Goal: Task Accomplishment & Management: Use online tool/utility

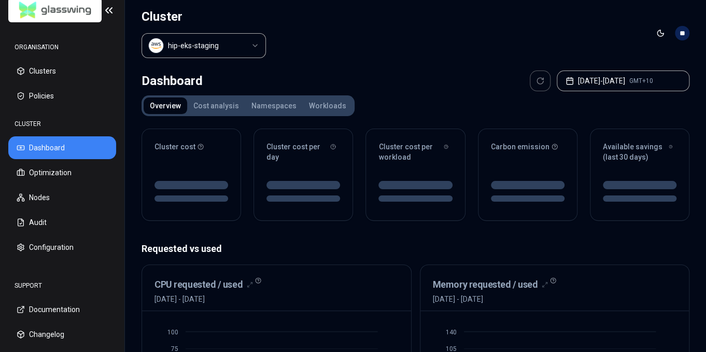
click at [339, 74] on div "Dashboard Jul 10, 2025 - Jul 17, 2025 GMT+10" at bounding box center [416, 81] width 548 height 21
click at [324, 53] on header "Cluster hip-eks-staging Toggle theme **" at bounding box center [415, 33] width 581 height 66
click at [55, 174] on button "Optimization" at bounding box center [62, 172] width 108 height 23
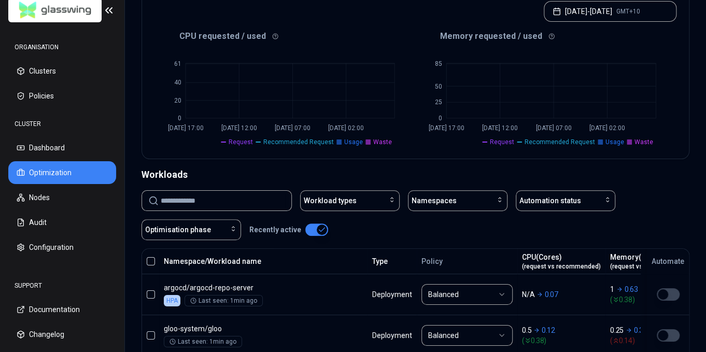
scroll to position [259, 0]
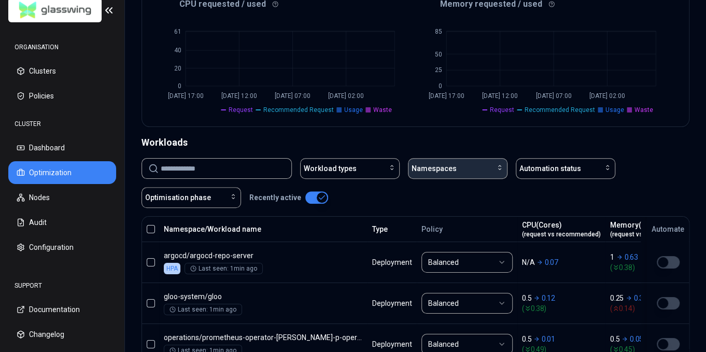
click at [473, 159] on button "Namespaces" at bounding box center [458, 168] width 100 height 21
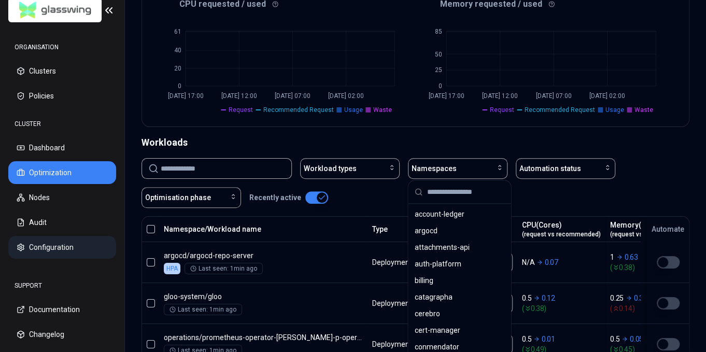
click at [37, 249] on button "Configuration" at bounding box center [62, 247] width 108 height 23
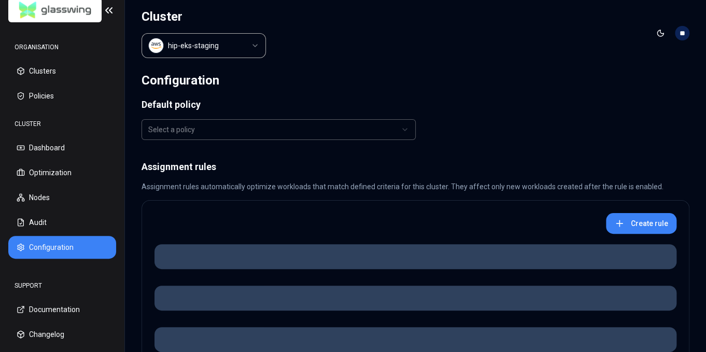
click at [292, 132] on div "Select a policy" at bounding box center [274, 129] width 252 height 10
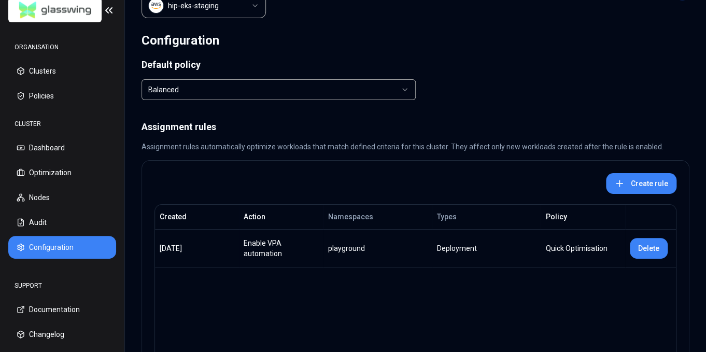
scroll to position [100, 0]
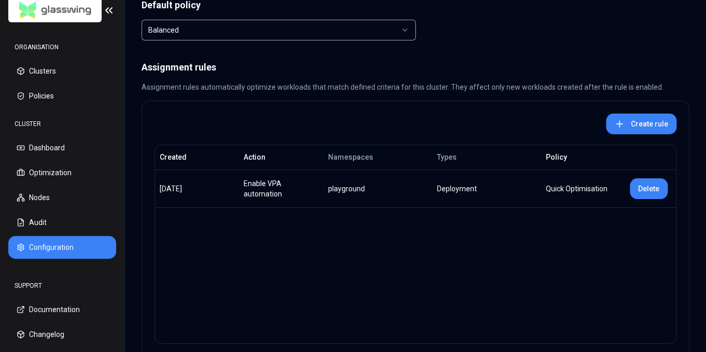
click at [472, 233] on div "Created Action Namespaces Types Policy 9 days, 1 hour ago Enable VPA automation…" at bounding box center [416, 244] width 522 height 199
click at [649, 189] on button "Delete" at bounding box center [649, 188] width 38 height 21
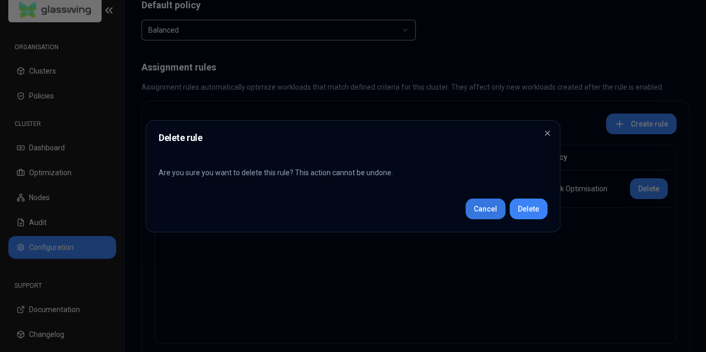
click at [480, 207] on button "Cancel" at bounding box center [486, 209] width 40 height 21
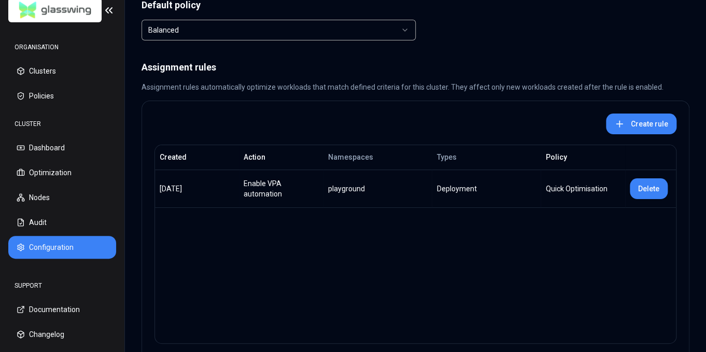
click at [581, 190] on div "Quick Optimisation" at bounding box center [582, 189] width 75 height 10
click at [648, 188] on button "Delete" at bounding box center [649, 188] width 38 height 21
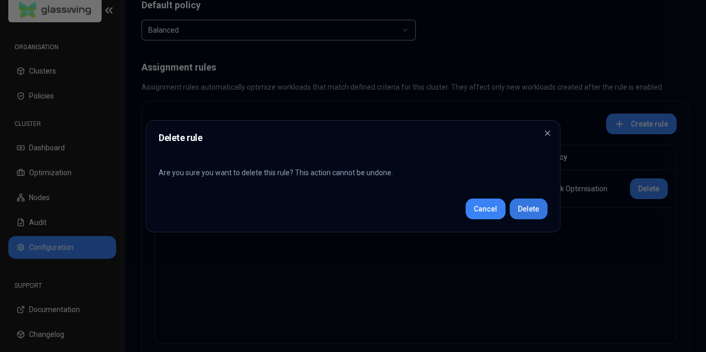
click at [523, 212] on button "Delete" at bounding box center [529, 209] width 38 height 21
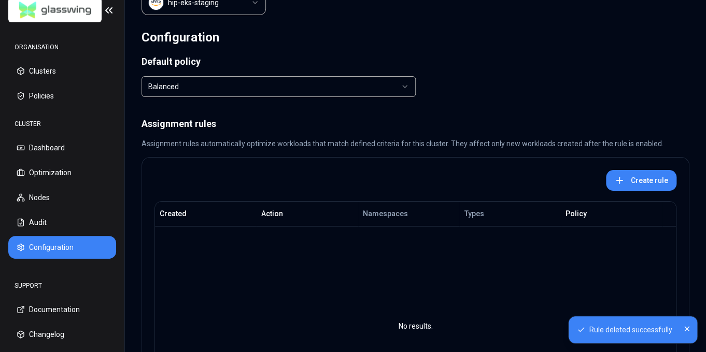
scroll to position [0, 0]
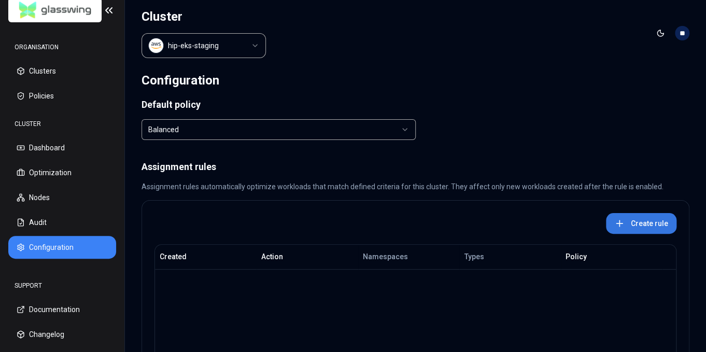
click at [665, 228] on button "Create rule" at bounding box center [641, 223] width 71 height 21
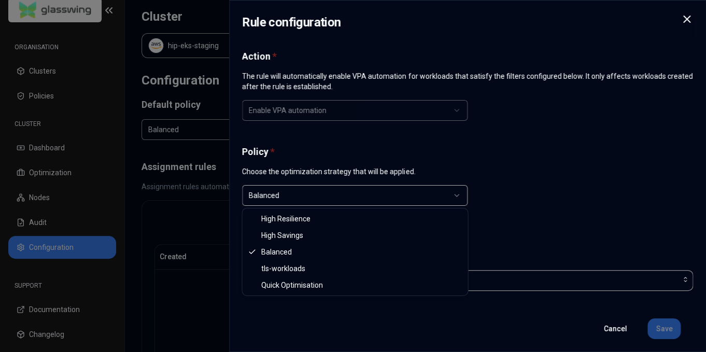
click at [366, 192] on div "Balanced" at bounding box center [351, 195] width 204 height 10
click at [366, 198] on div "Balanced" at bounding box center [351, 195] width 204 height 10
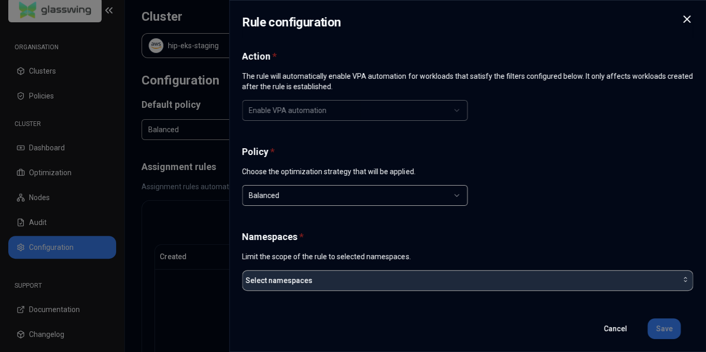
click at [445, 271] on button "Select namespaces" at bounding box center [467, 280] width 451 height 21
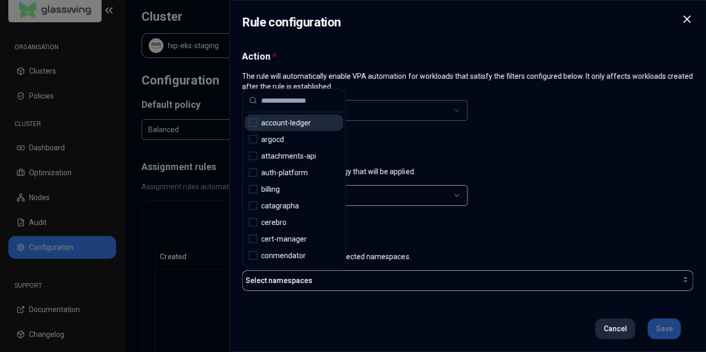
click at [622, 330] on button "Cancel" at bounding box center [615, 328] width 40 height 21
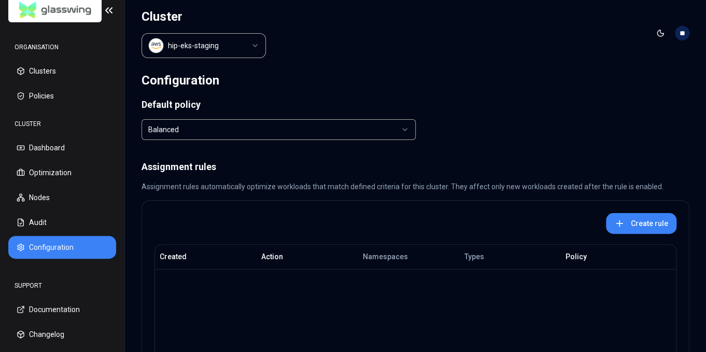
click at [195, 42] on html "ORGANISATION Clusters Policies CLUSTER Dashboard Optimization Nodes Audit Confi…" at bounding box center [353, 176] width 706 height 352
click at [310, 50] on html "ORGANISATION Clusters Policies CLUSTER Dashboard Optimization Nodes Audit Confi…" at bounding box center [353, 176] width 706 height 352
click at [70, 151] on button "Dashboard" at bounding box center [62, 147] width 108 height 23
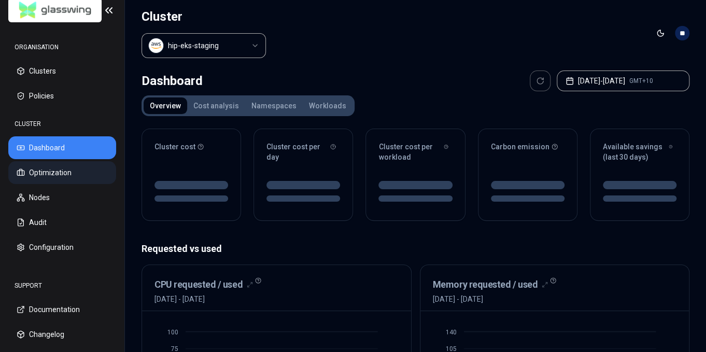
click at [73, 170] on button "Optimization" at bounding box center [62, 172] width 108 height 23
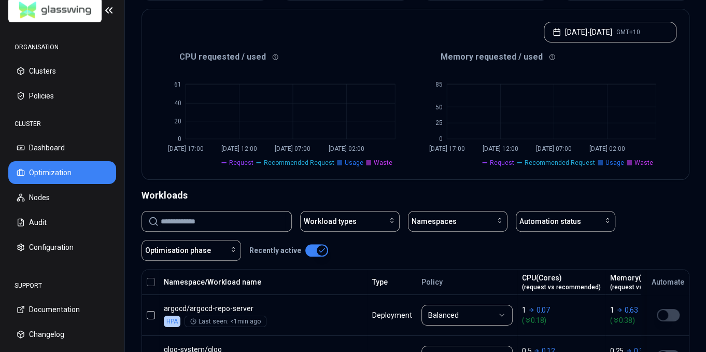
scroll to position [261, 0]
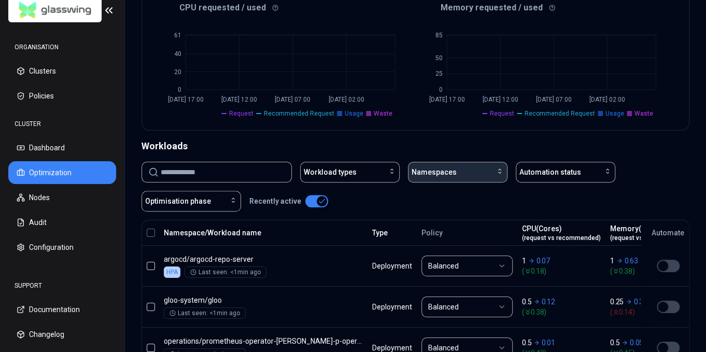
click at [447, 172] on span "Namespaces" at bounding box center [434, 172] width 45 height 10
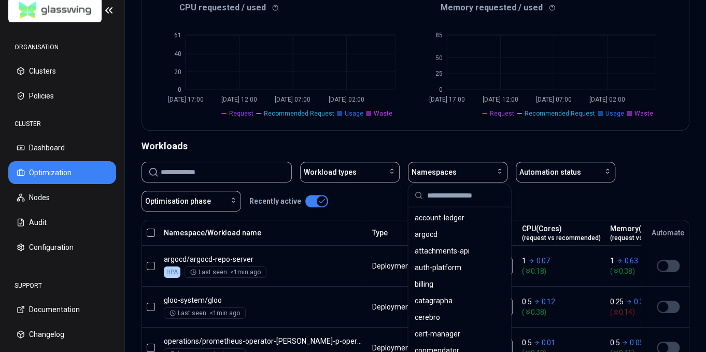
scroll to position [255, 0]
click at [389, 141] on div "Workloads" at bounding box center [416, 146] width 548 height 15
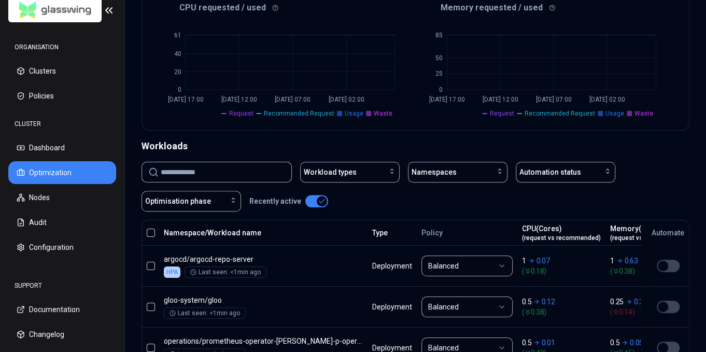
click at [409, 145] on div "Workloads" at bounding box center [416, 146] width 548 height 15
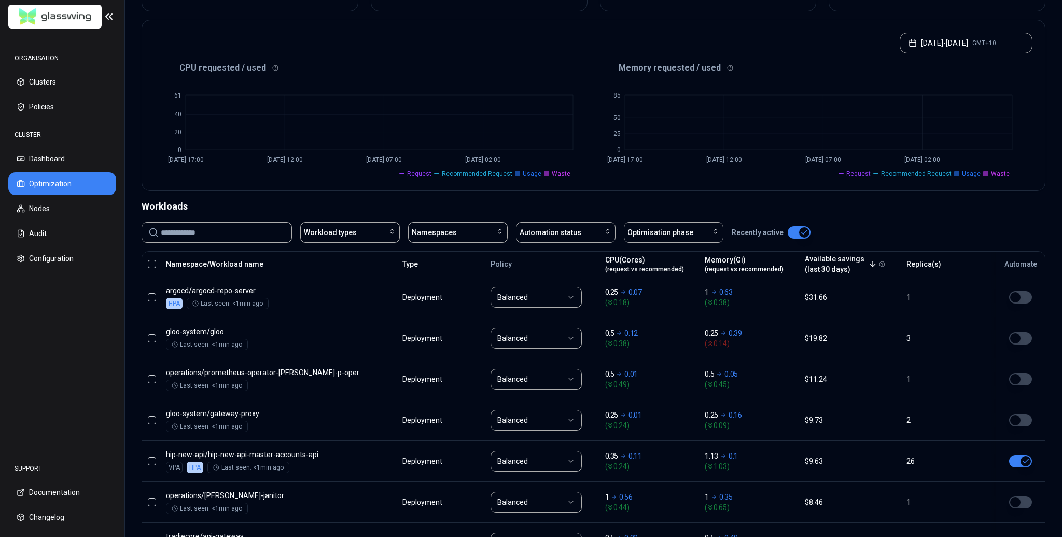
scroll to position [156, 0]
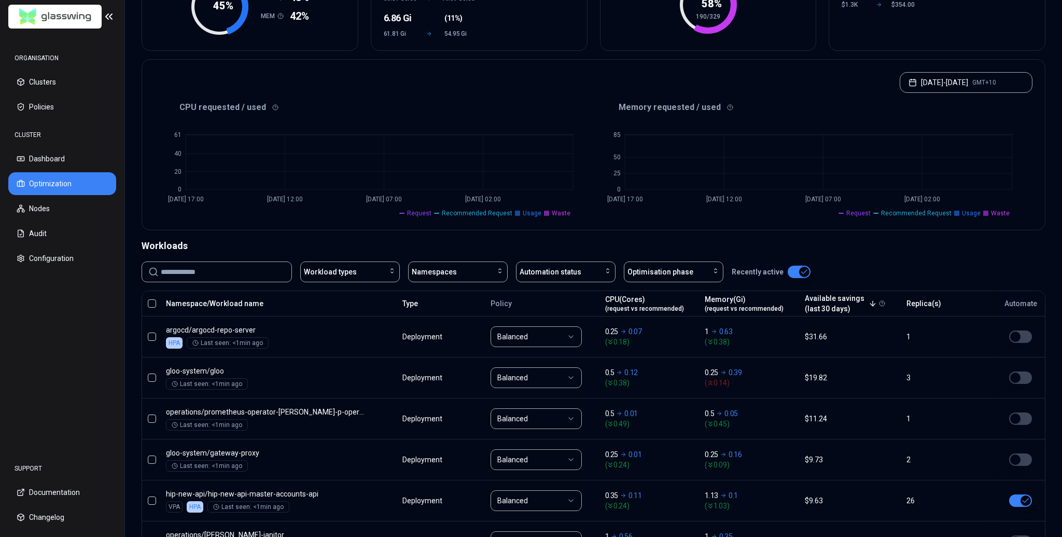
click at [706, 270] on button "button" at bounding box center [799, 271] width 23 height 12
click at [706, 269] on button "button" at bounding box center [799, 271] width 23 height 12
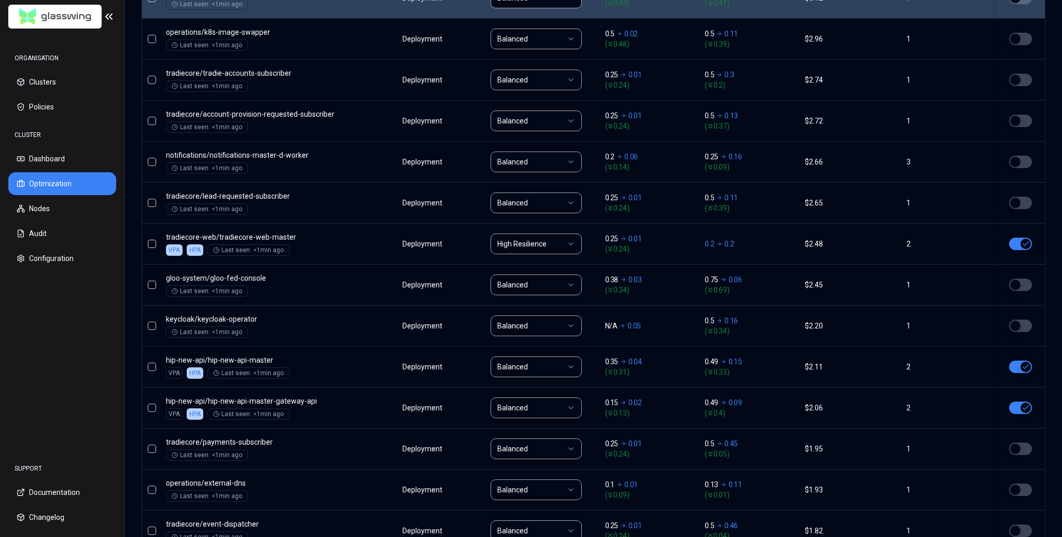
scroll to position [822, 0]
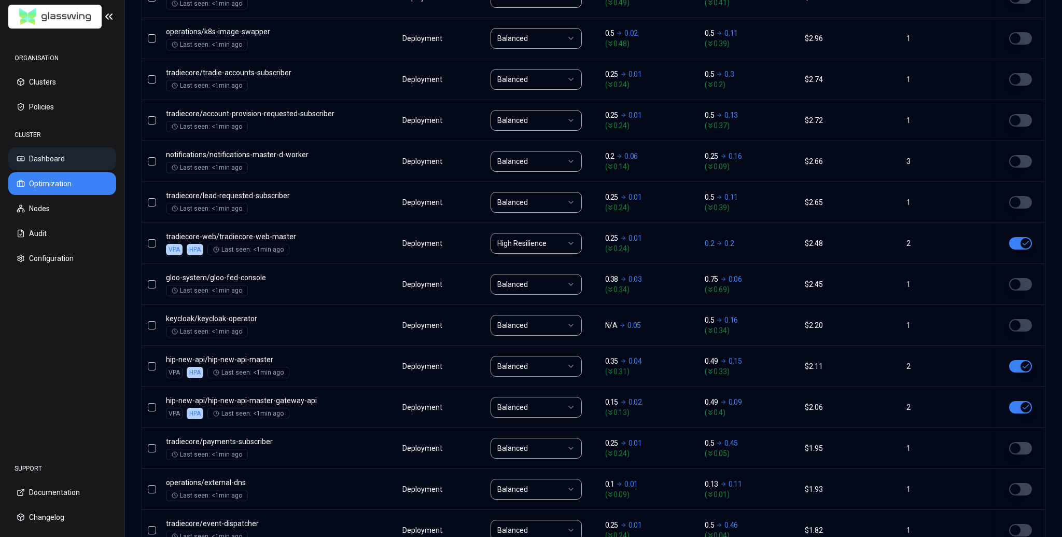
click at [67, 157] on button "Dashboard" at bounding box center [62, 158] width 108 height 23
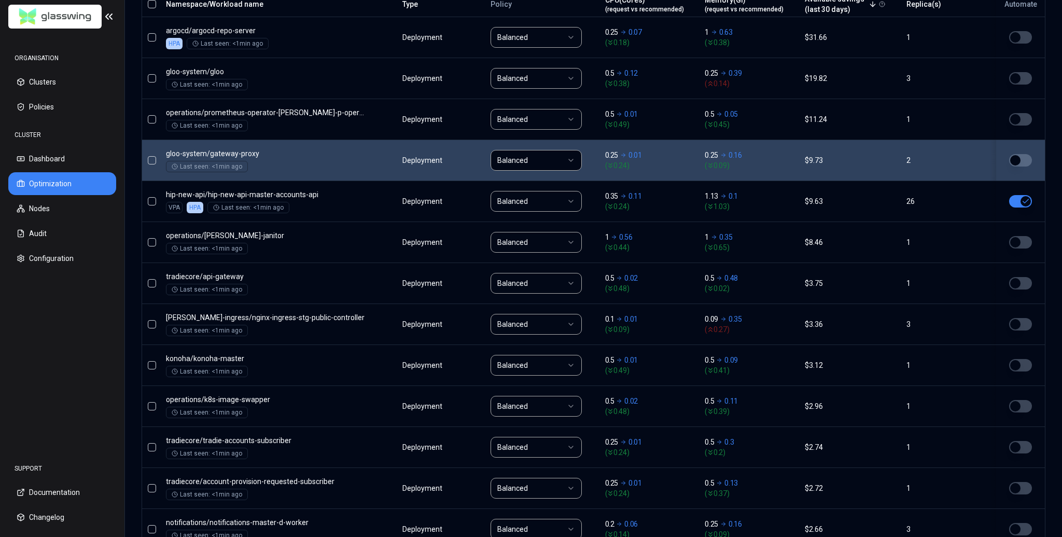
scroll to position [358, 0]
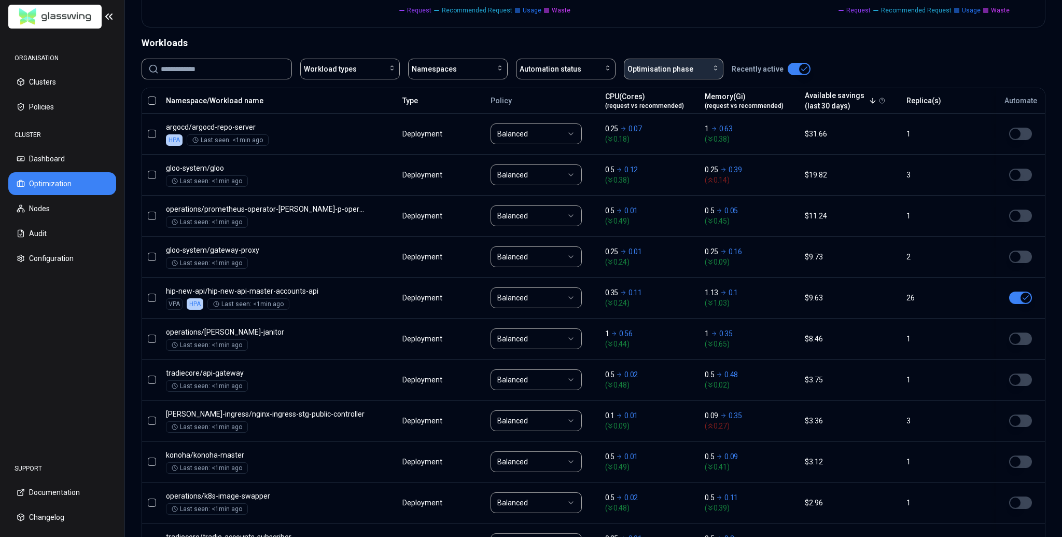
click at [671, 71] on span "Optimisation phase" at bounding box center [660, 69] width 66 height 10
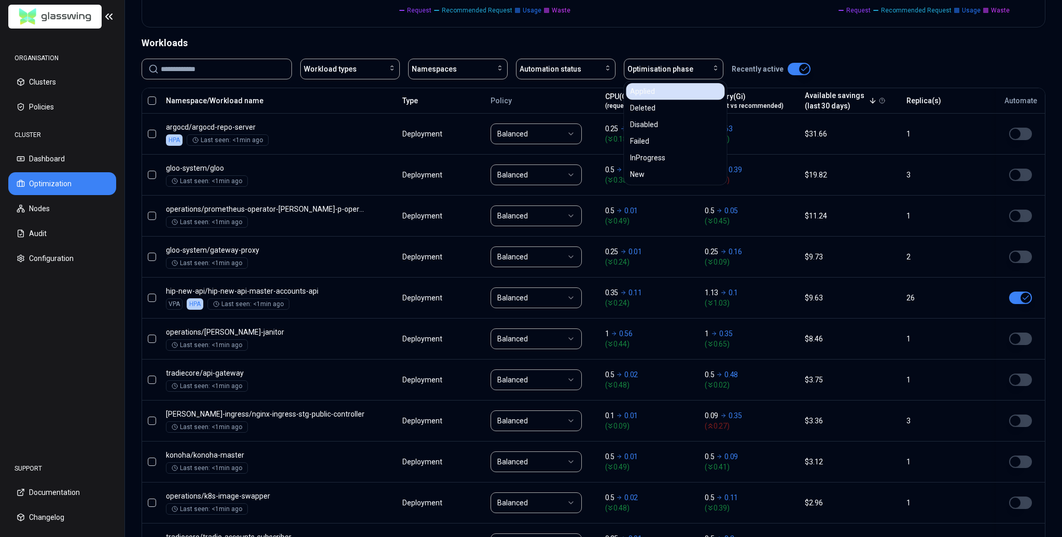
click at [668, 84] on div "Applied" at bounding box center [675, 91] width 99 height 17
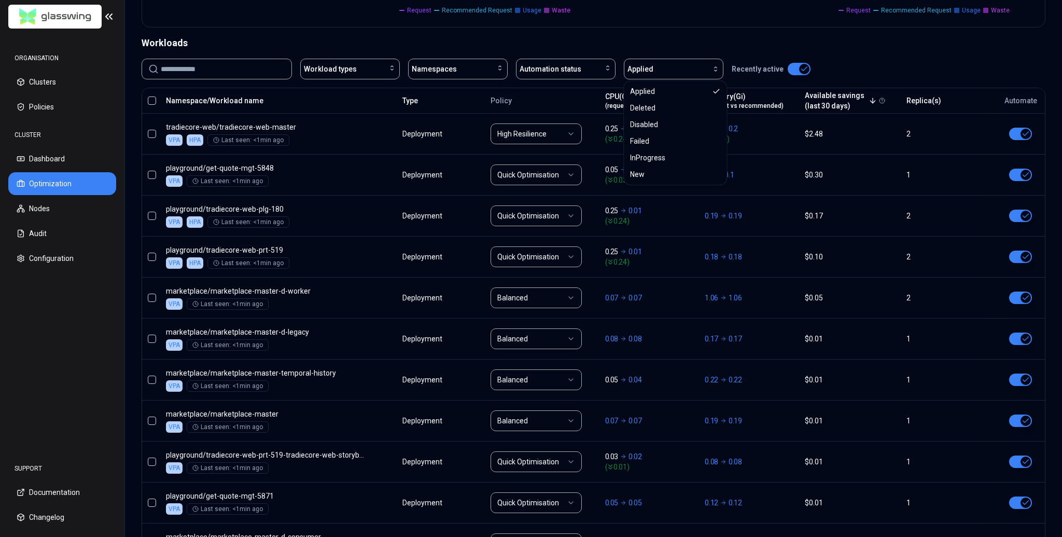
click at [706, 69] on div "Workload types Namespaces Automation status Applied Recently active" at bounding box center [594, 69] width 904 height 21
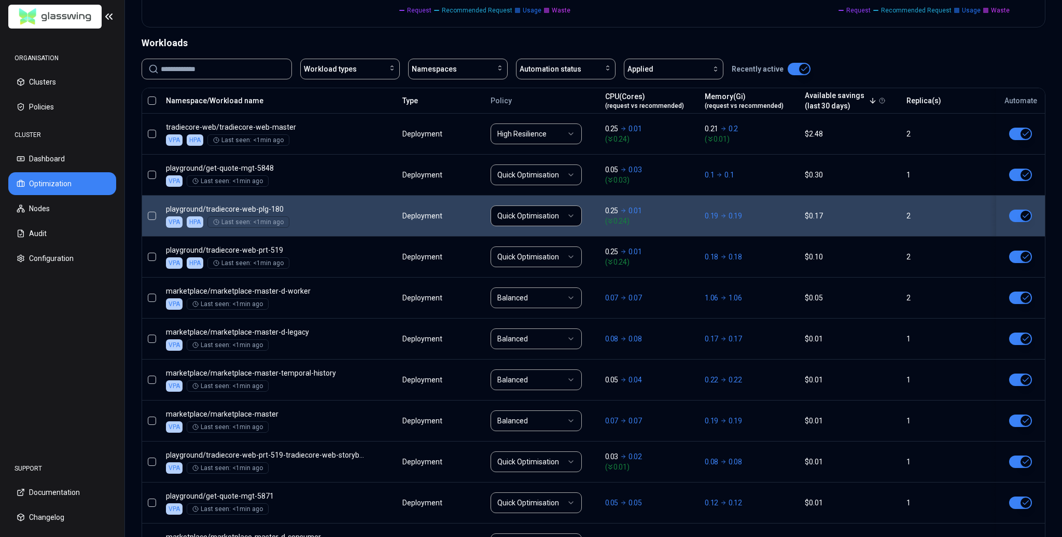
click at [706, 211] on button "button" at bounding box center [1020, 215] width 23 height 12
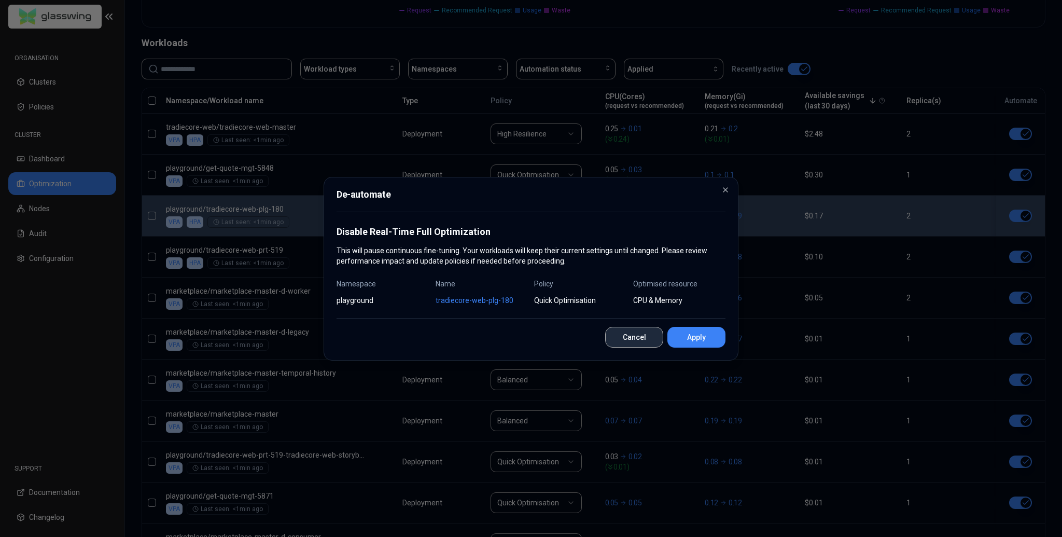
click at [632, 336] on button "Cancel" at bounding box center [634, 337] width 58 height 21
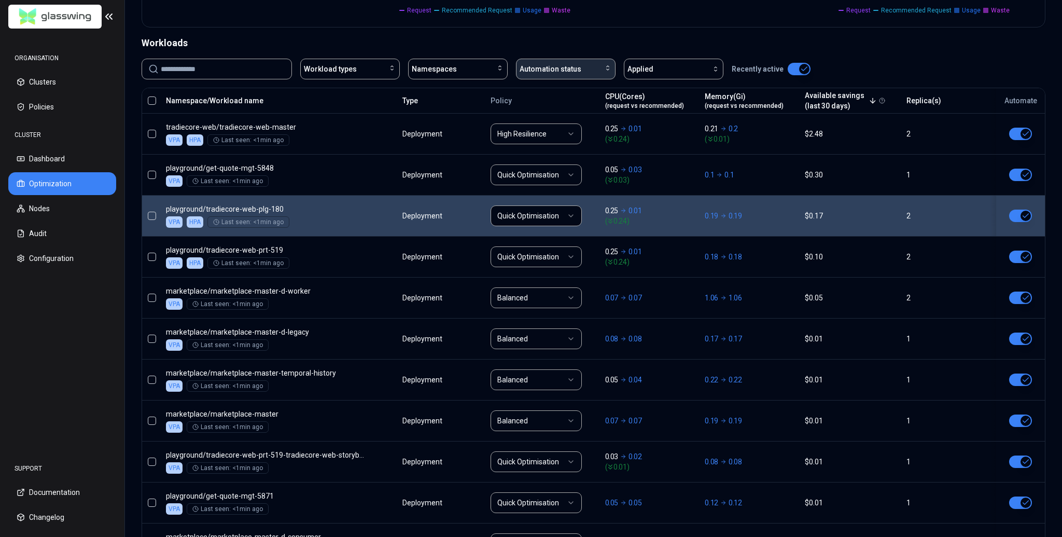
click at [569, 71] on span "Automation status" at bounding box center [551, 69] width 62 height 10
click at [486, 67] on div "Namespaces" at bounding box center [458, 69] width 92 height 10
type input "******"
click at [472, 110] on div "playground" at bounding box center [459, 114] width 99 height 17
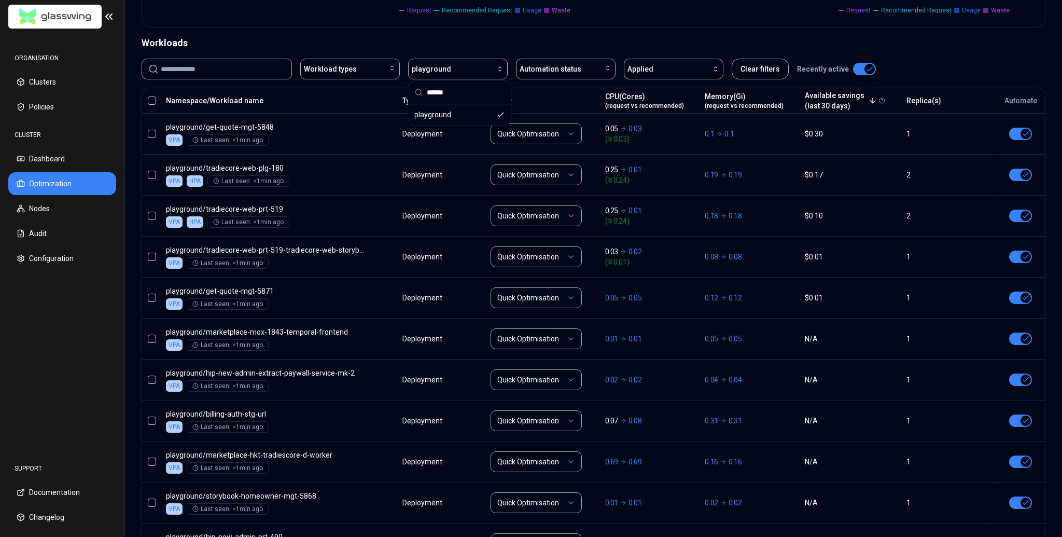
scroll to position [259, 0]
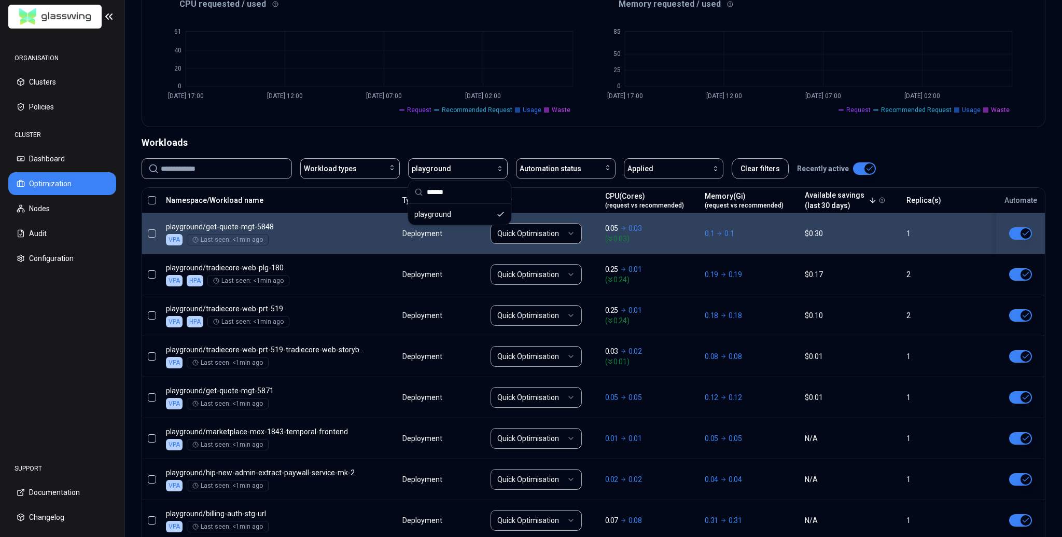
click at [706, 235] on button "button" at bounding box center [1020, 233] width 23 height 12
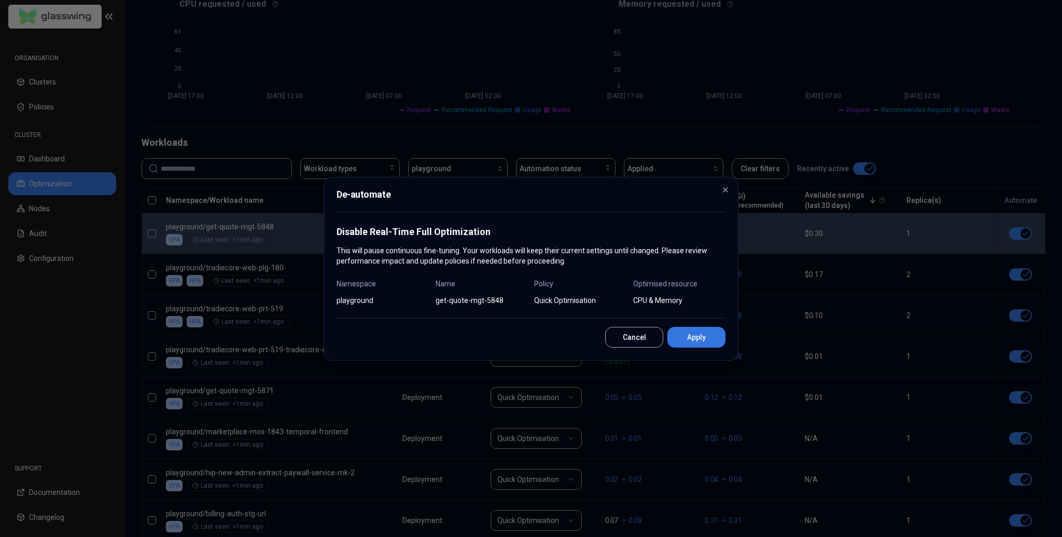
click at [692, 338] on button "Apply" at bounding box center [696, 337] width 58 height 21
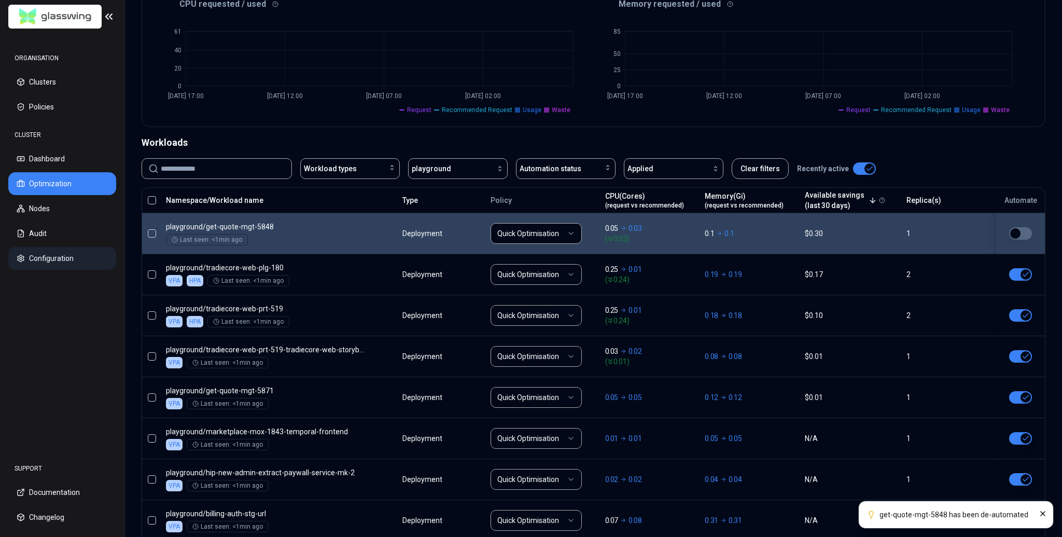
click at [58, 257] on button "Configuration" at bounding box center [62, 258] width 108 height 23
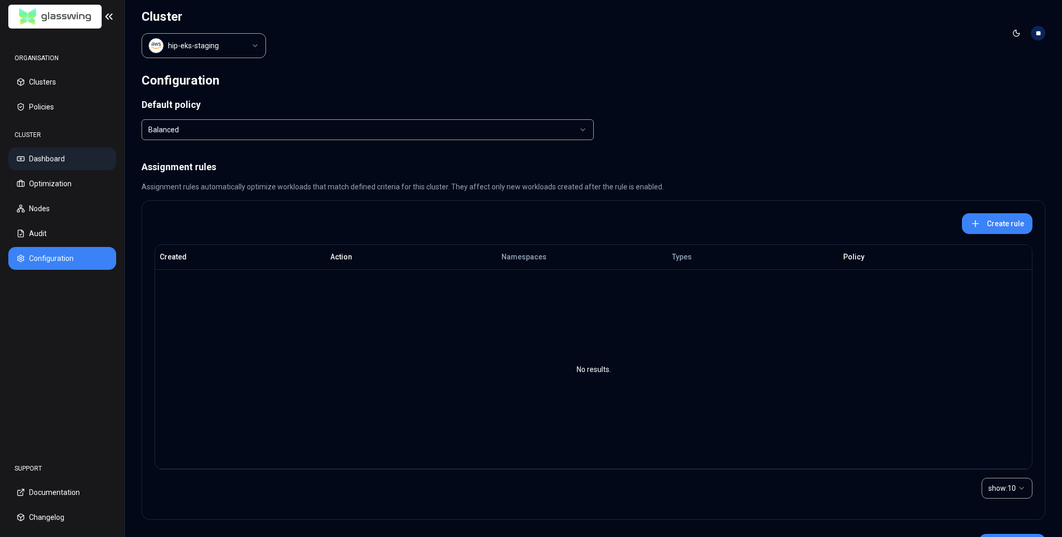
click at [71, 161] on button "Dashboard" at bounding box center [62, 158] width 108 height 23
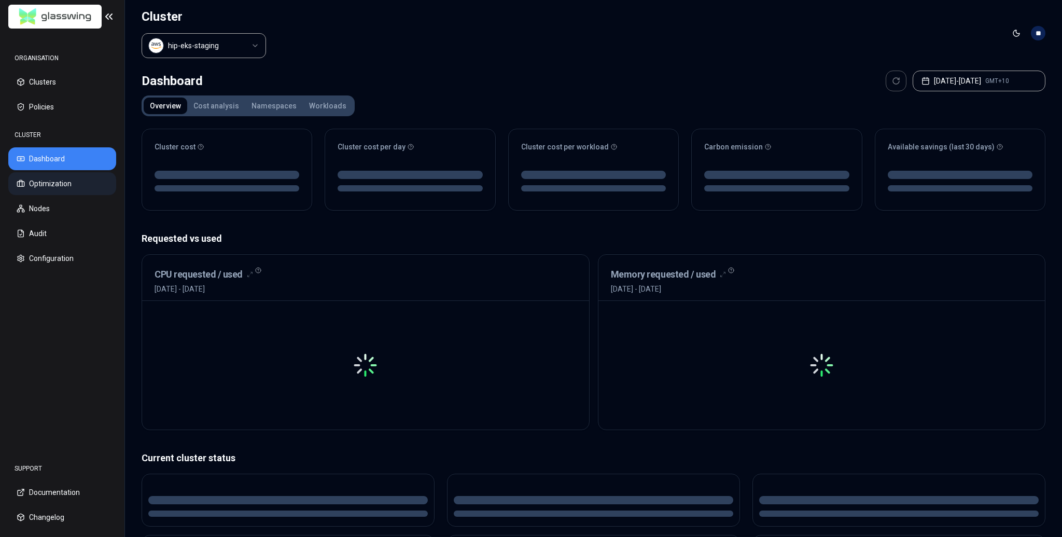
click at [69, 184] on button "Optimization" at bounding box center [62, 183] width 108 height 23
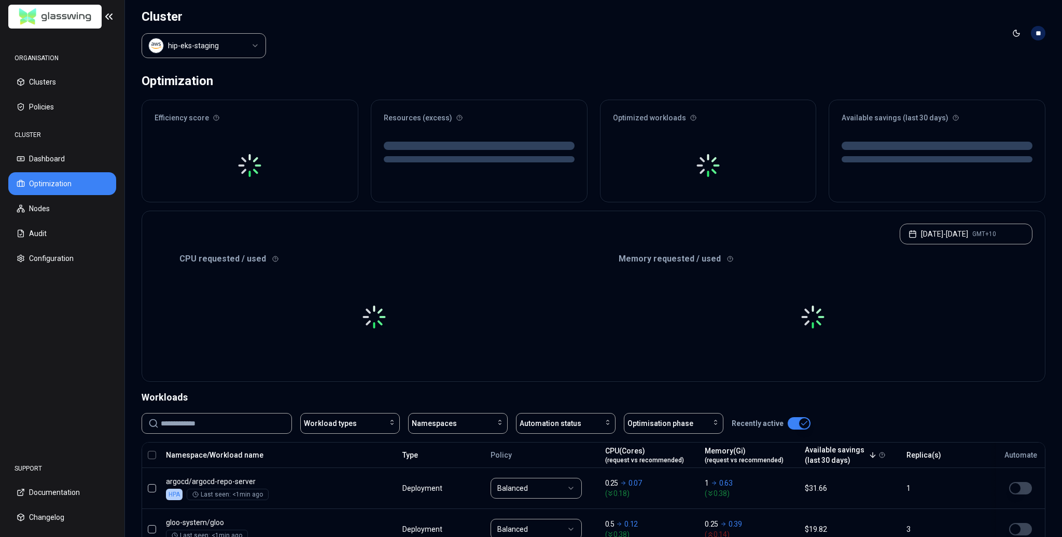
scroll to position [50, 0]
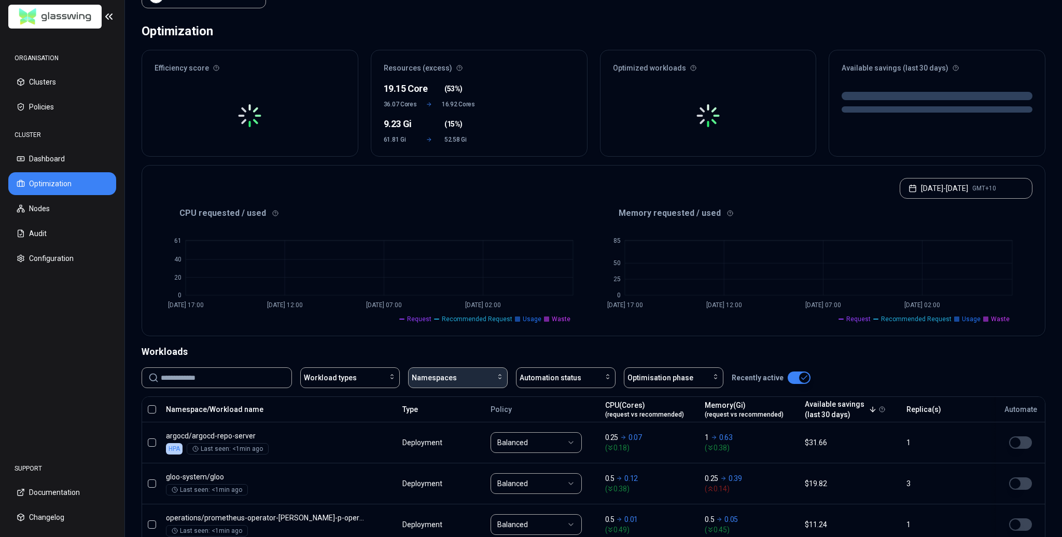
click at [462, 352] on div "Namespaces" at bounding box center [458, 377] width 92 height 10
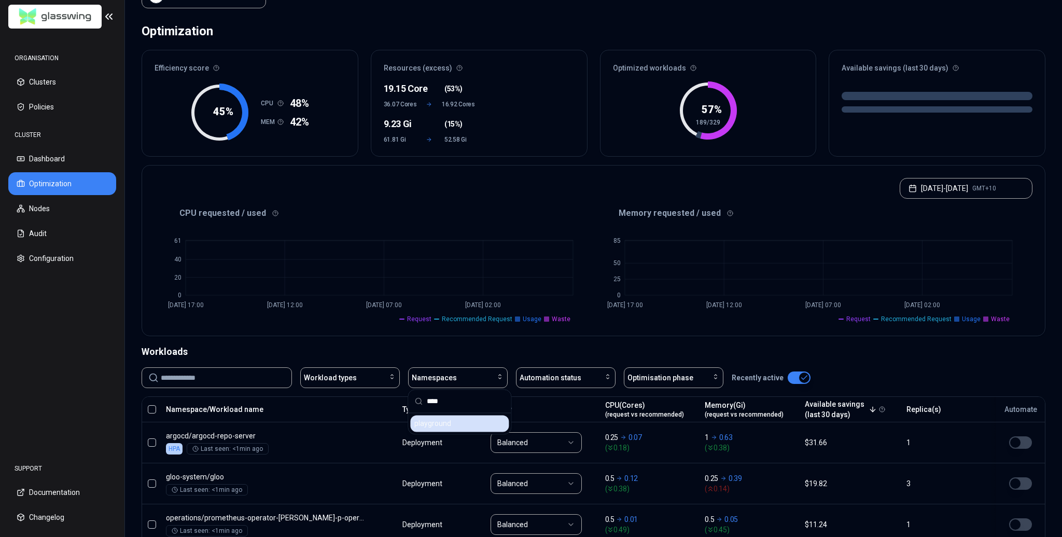
type input "****"
click at [444, 352] on div "playground" at bounding box center [459, 423] width 99 height 17
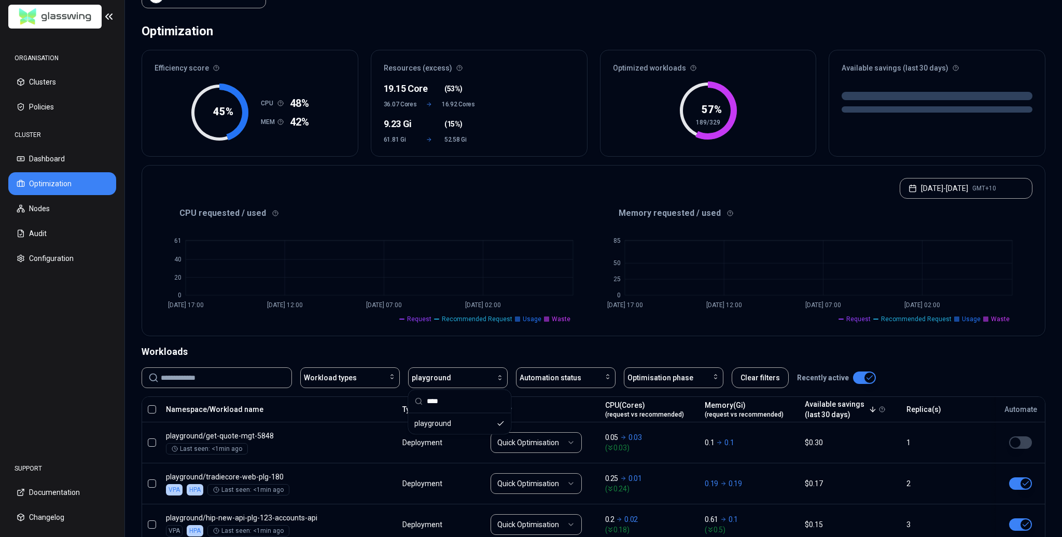
click at [706, 348] on div "Workloads" at bounding box center [594, 351] width 904 height 15
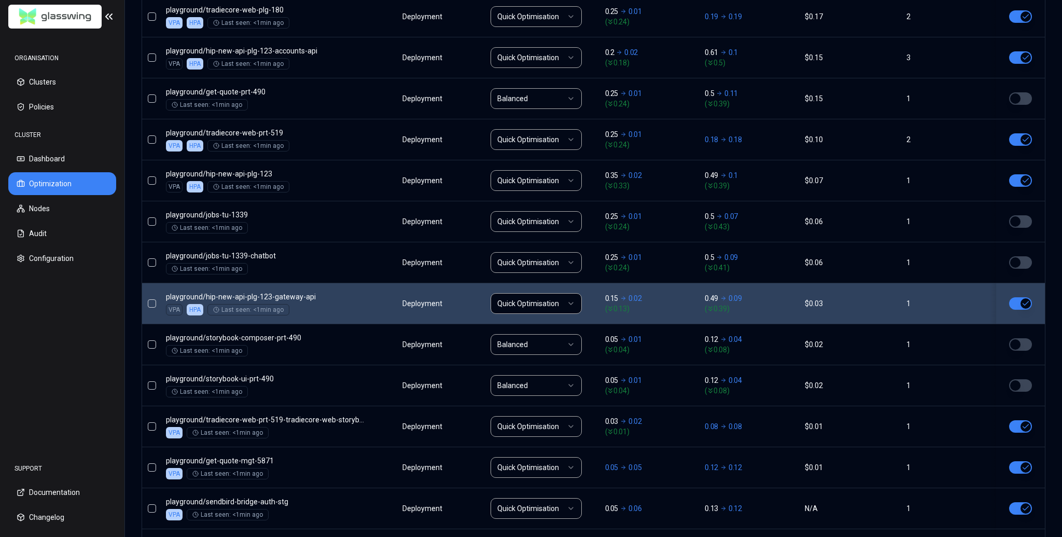
scroll to position [369, 0]
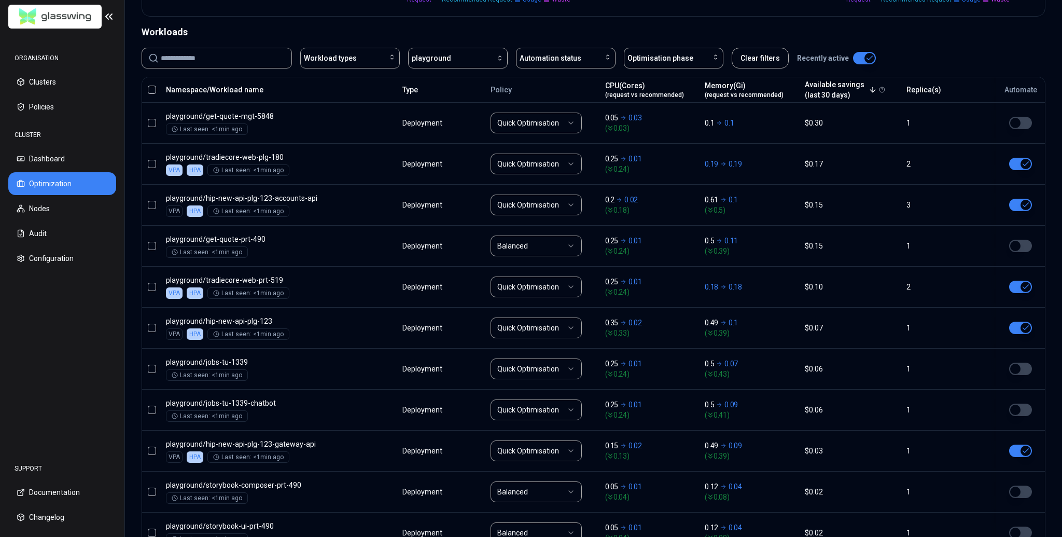
click at [706, 48] on div "Workload types playground Automation status Optimisation phase Clear filters Re…" at bounding box center [594, 58] width 904 height 21
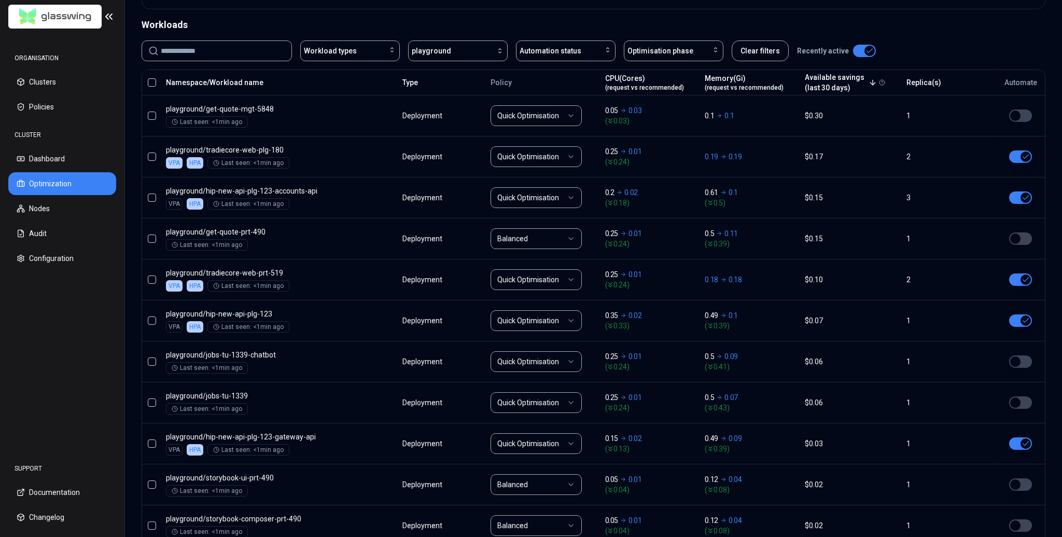
scroll to position [232, 0]
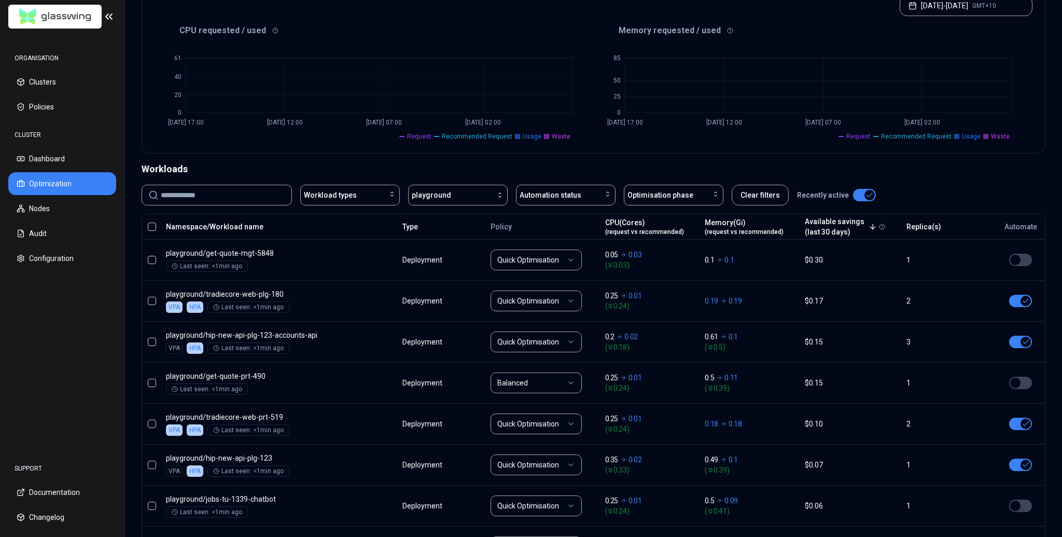
click at [240, 193] on input at bounding box center [223, 195] width 124 height 20
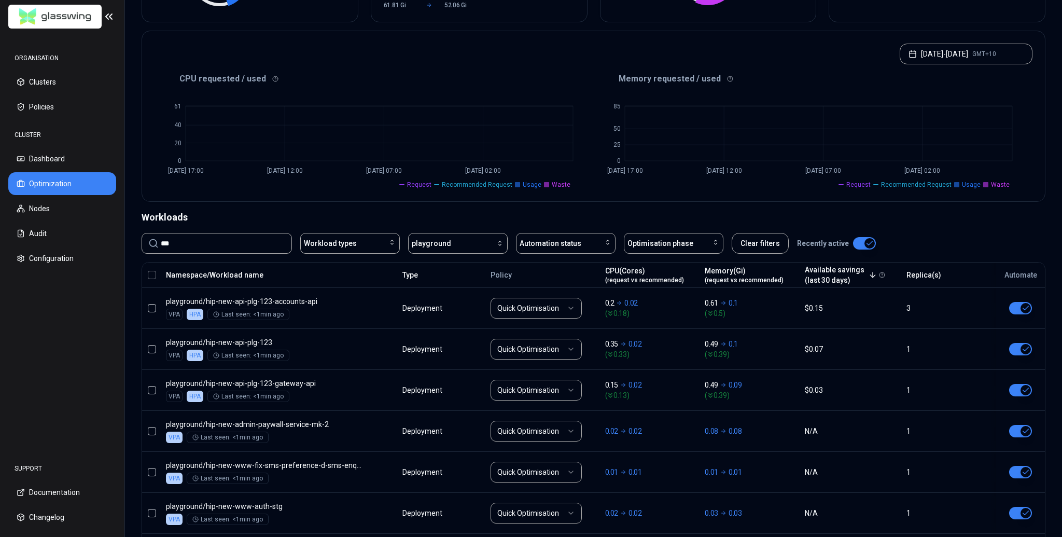
scroll to position [232, 0]
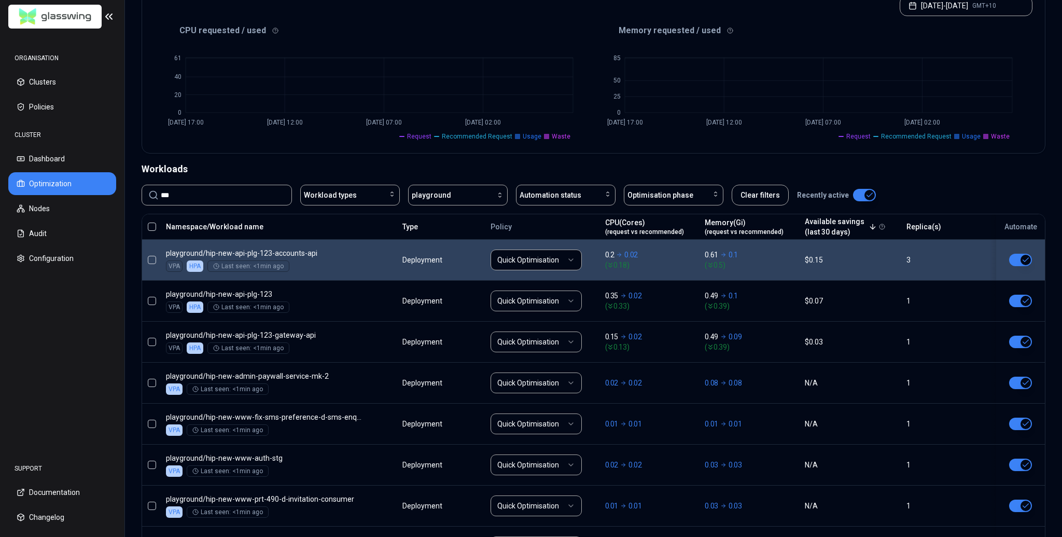
type input "***"
click at [1028, 262] on button "button" at bounding box center [1020, 260] width 23 height 12
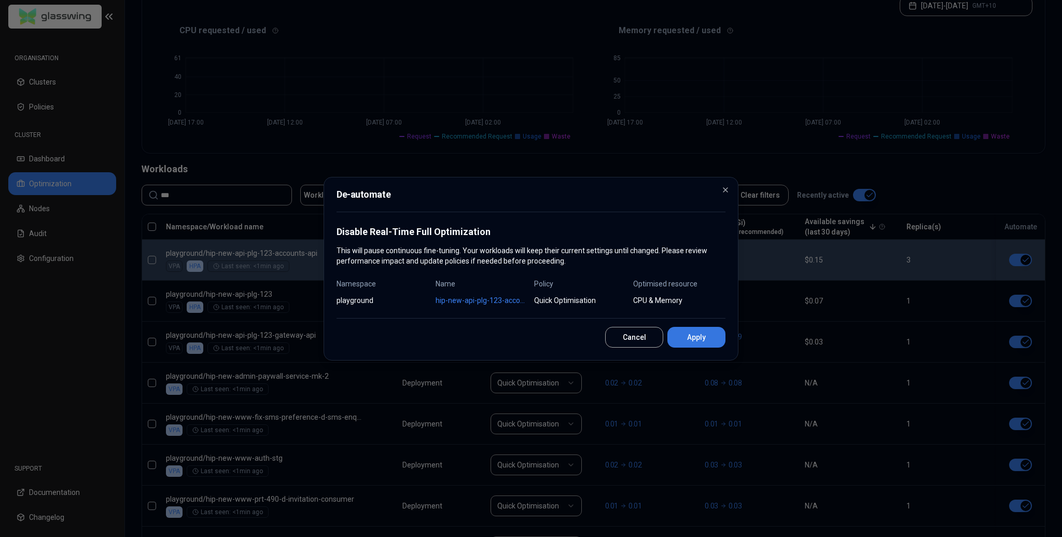
click at [694, 338] on button "Apply" at bounding box center [696, 337] width 58 height 21
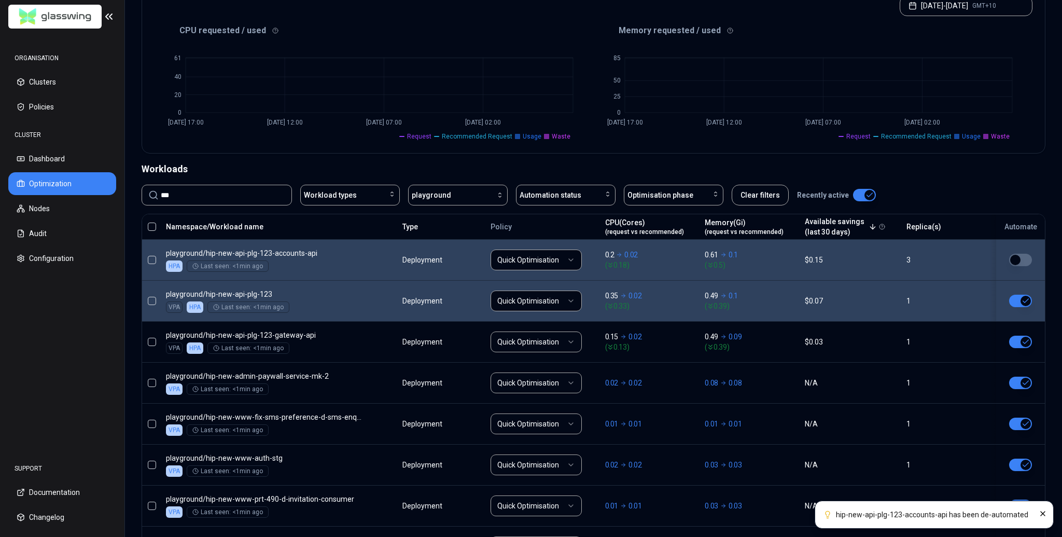
click at [1024, 301] on button "button" at bounding box center [1020, 300] width 23 height 12
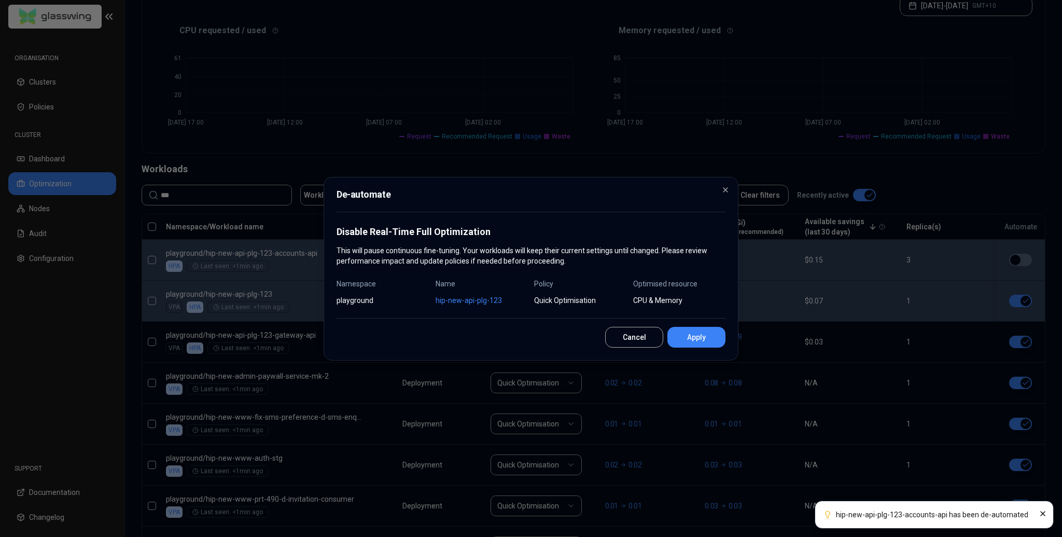
click at [696, 339] on button "Apply" at bounding box center [696, 337] width 58 height 21
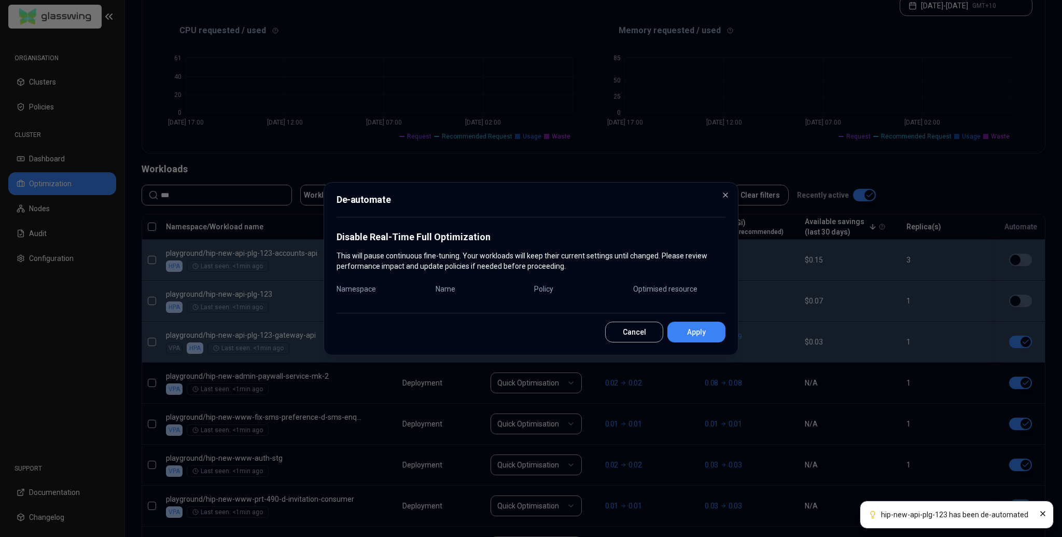
click at [1020, 339] on button "button" at bounding box center [1020, 341] width 23 height 12
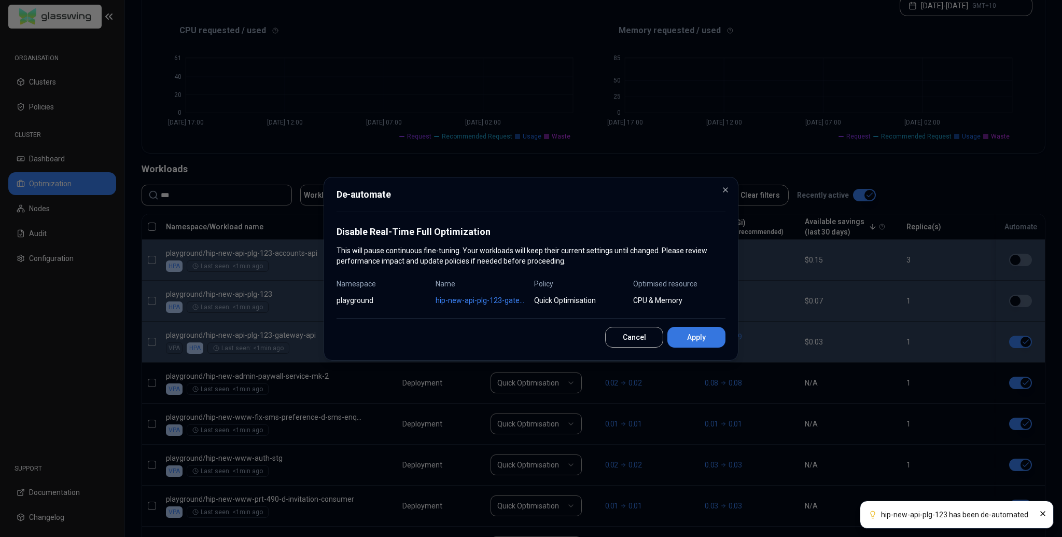
click at [694, 334] on button "Apply" at bounding box center [696, 337] width 58 height 21
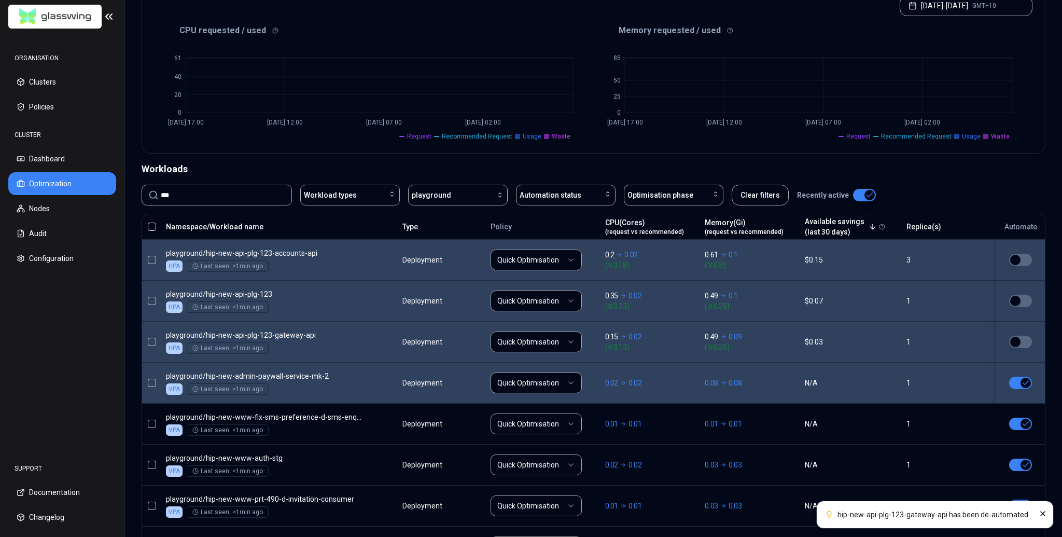
click at [1019, 383] on button "button" at bounding box center [1020, 382] width 23 height 12
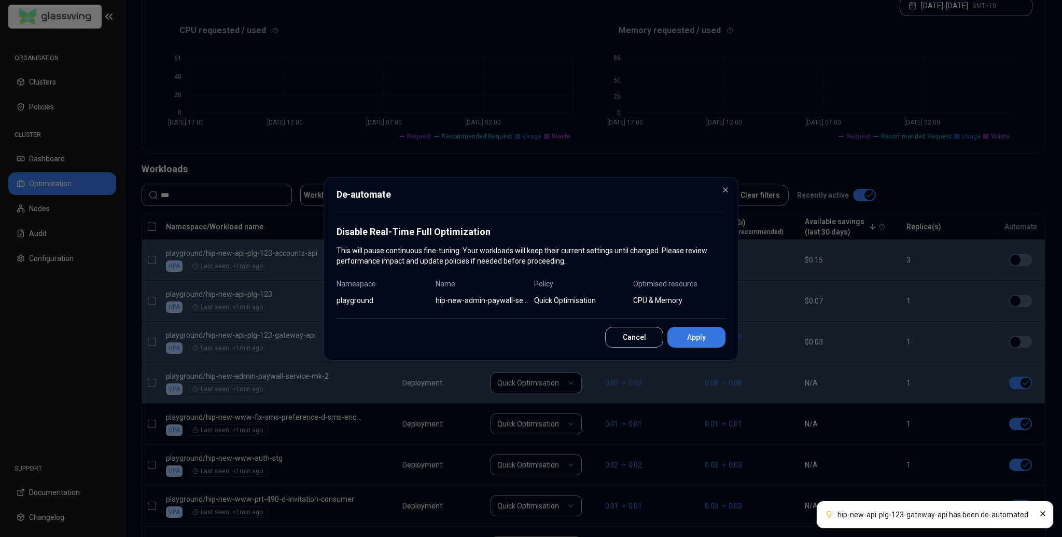
click at [685, 334] on button "Apply" at bounding box center [696, 337] width 58 height 21
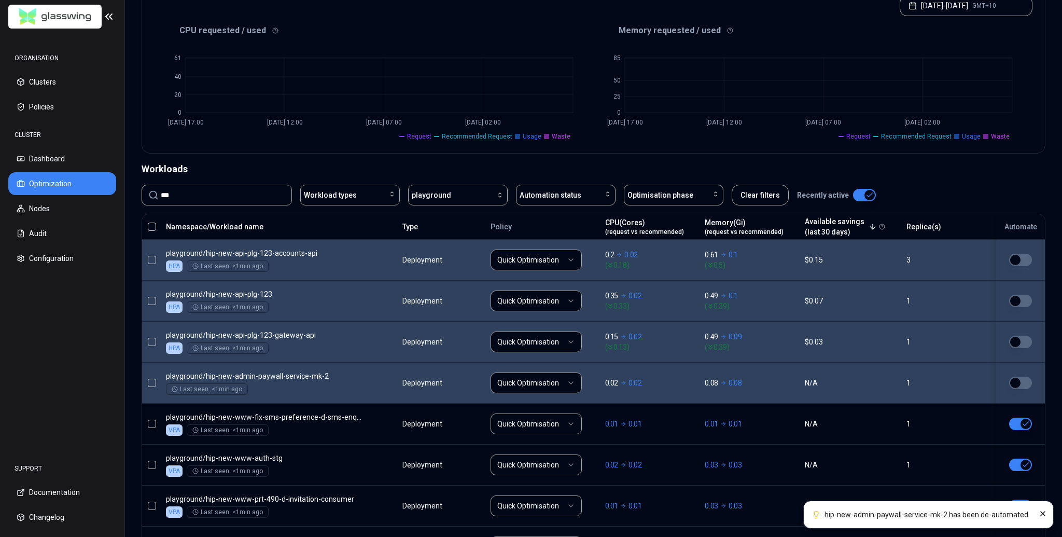
scroll to position [282, 0]
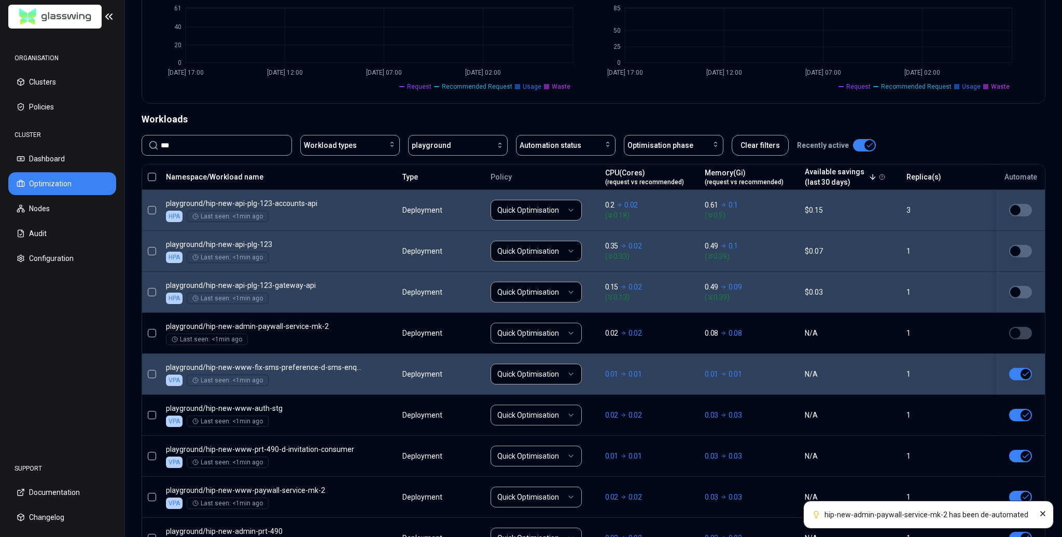
click at [1022, 374] on button "button" at bounding box center [1020, 374] width 23 height 12
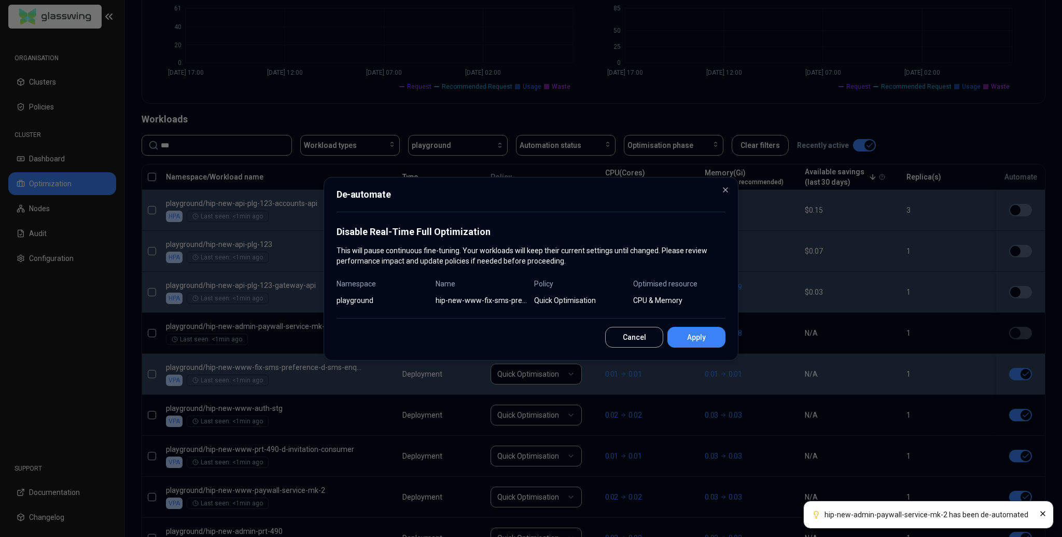
click at [703, 335] on button "Apply" at bounding box center [696, 337] width 58 height 21
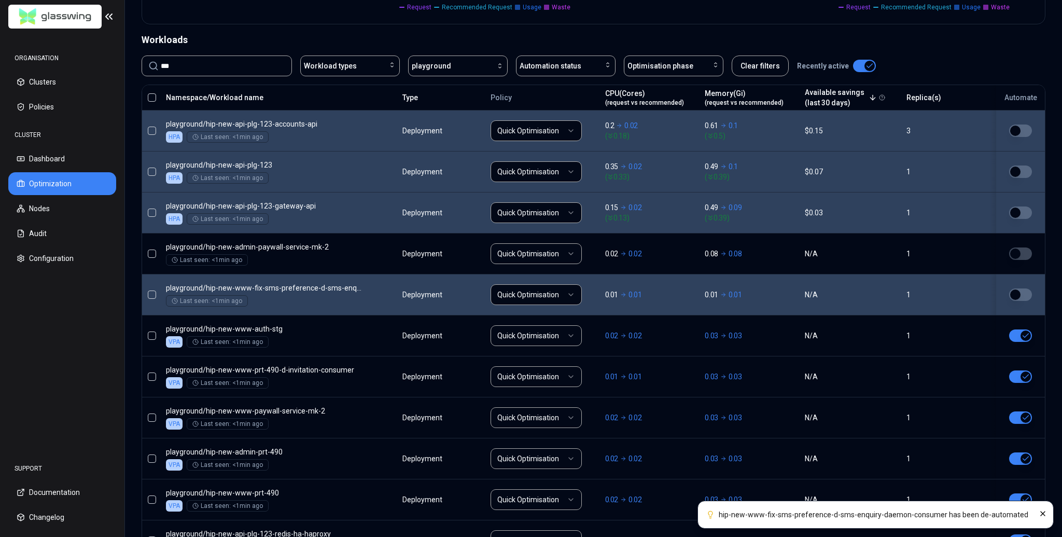
scroll to position [382, 0]
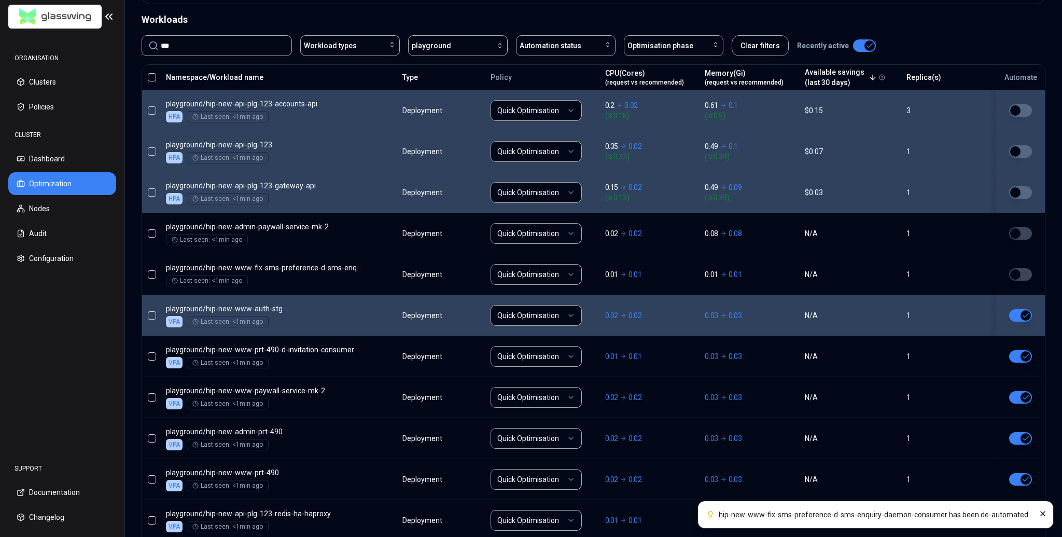
click at [1030, 313] on button "button" at bounding box center [1020, 315] width 23 height 12
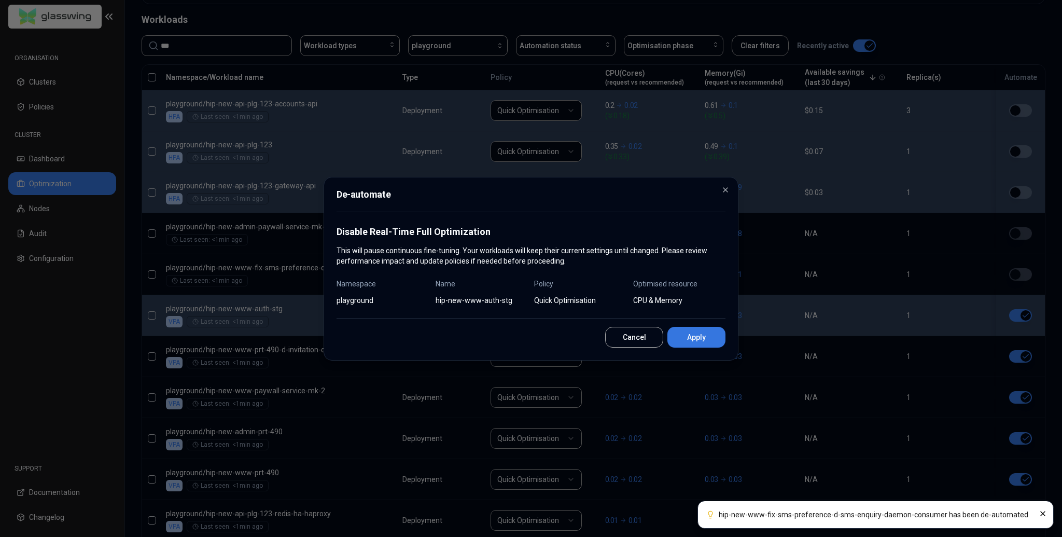
click at [714, 329] on button "Apply" at bounding box center [696, 337] width 58 height 21
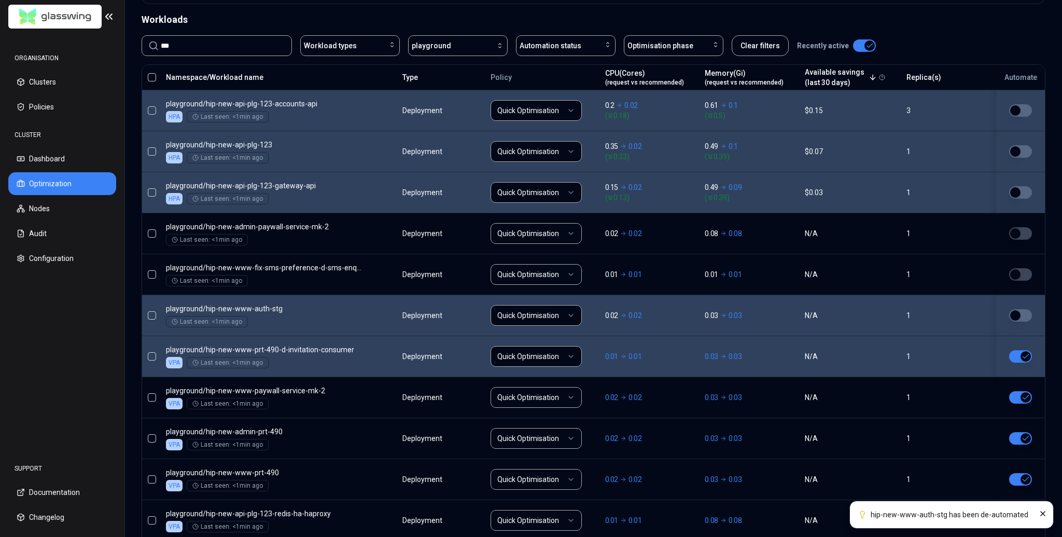
click at [1016, 357] on button "button" at bounding box center [1020, 356] width 23 height 12
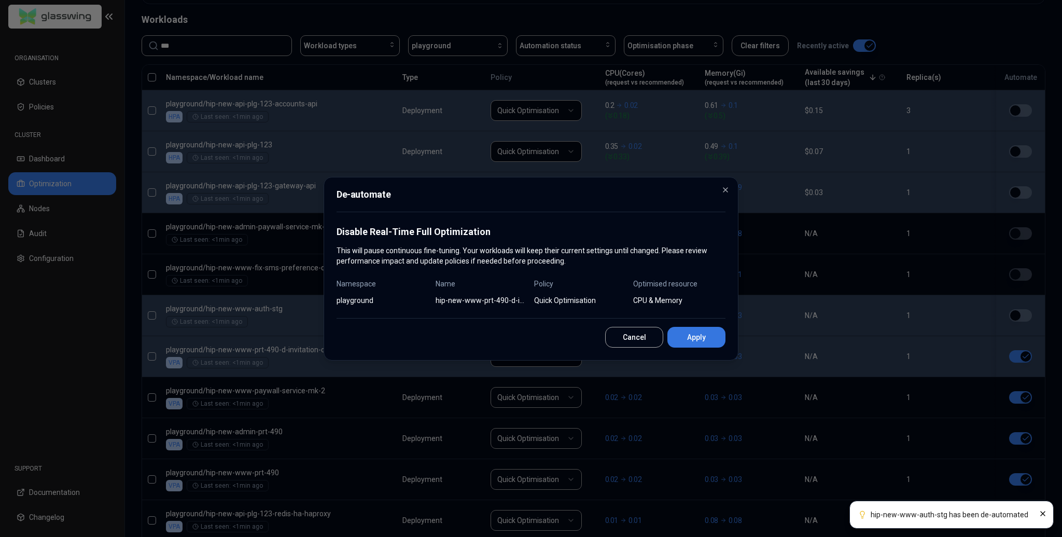
click at [697, 342] on button "Apply" at bounding box center [696, 337] width 58 height 21
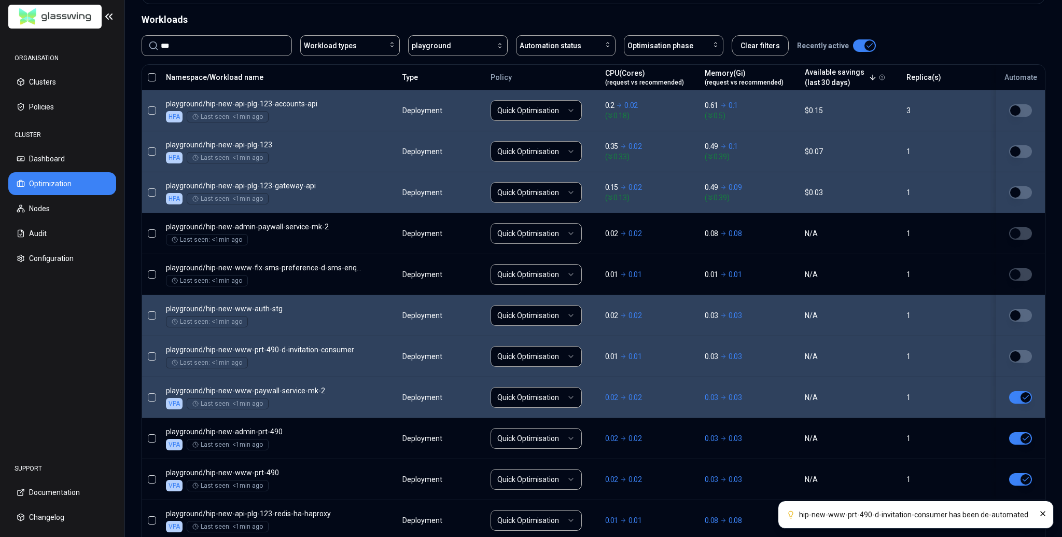
click at [1020, 394] on button "button" at bounding box center [1020, 397] width 23 height 12
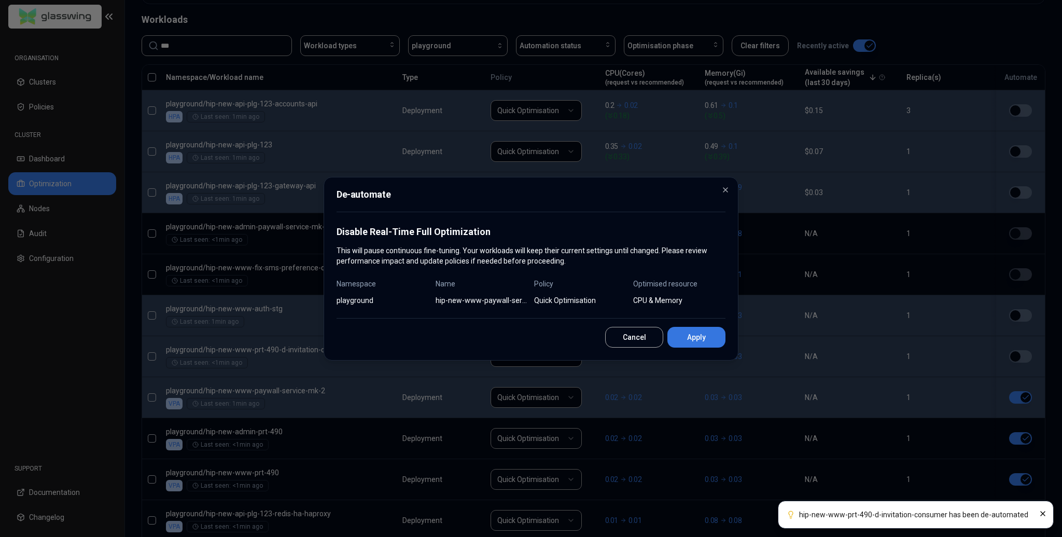
click at [682, 343] on button "Apply" at bounding box center [696, 337] width 58 height 21
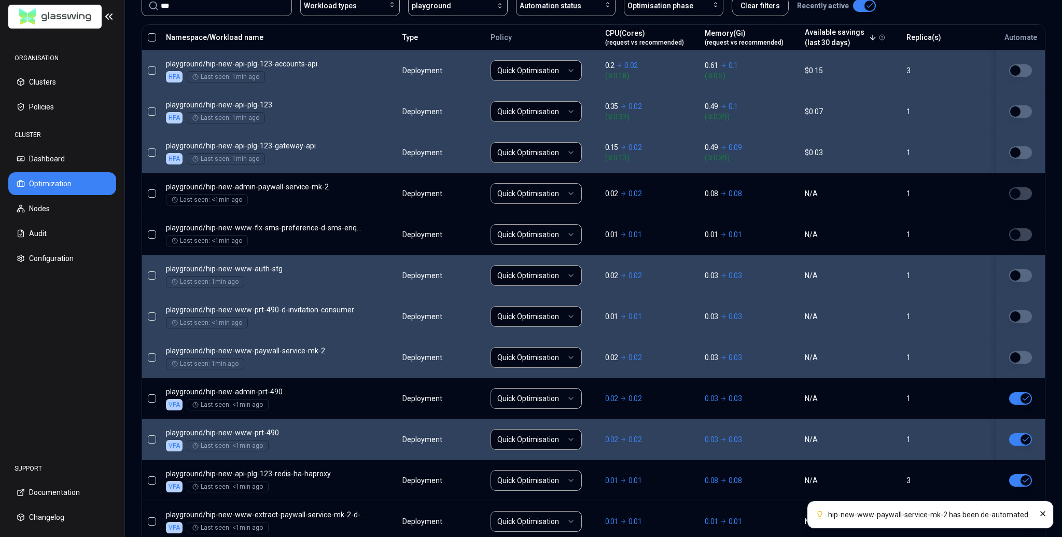
scroll to position [481, 0]
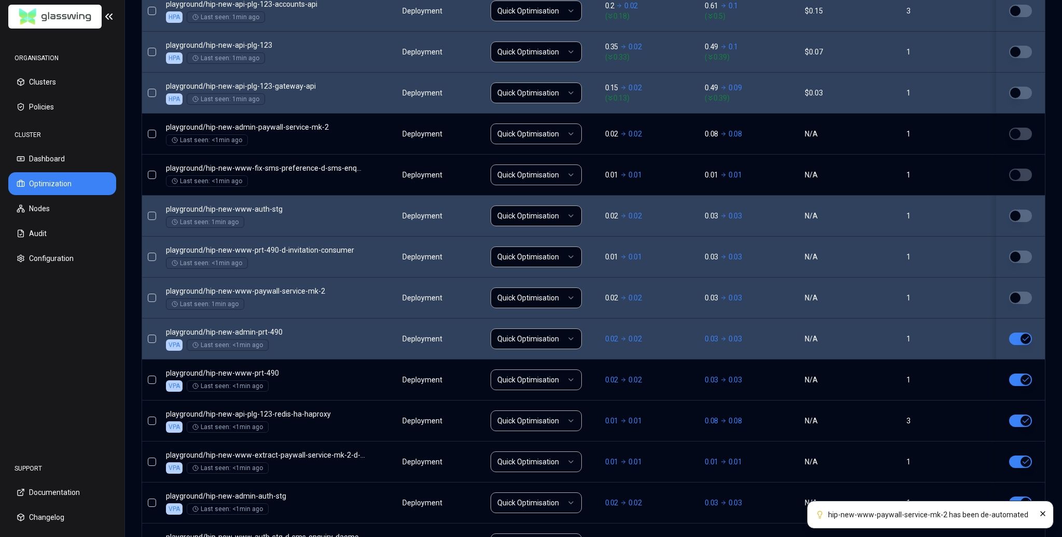
click at [1020, 337] on button "button" at bounding box center [1020, 338] width 23 height 12
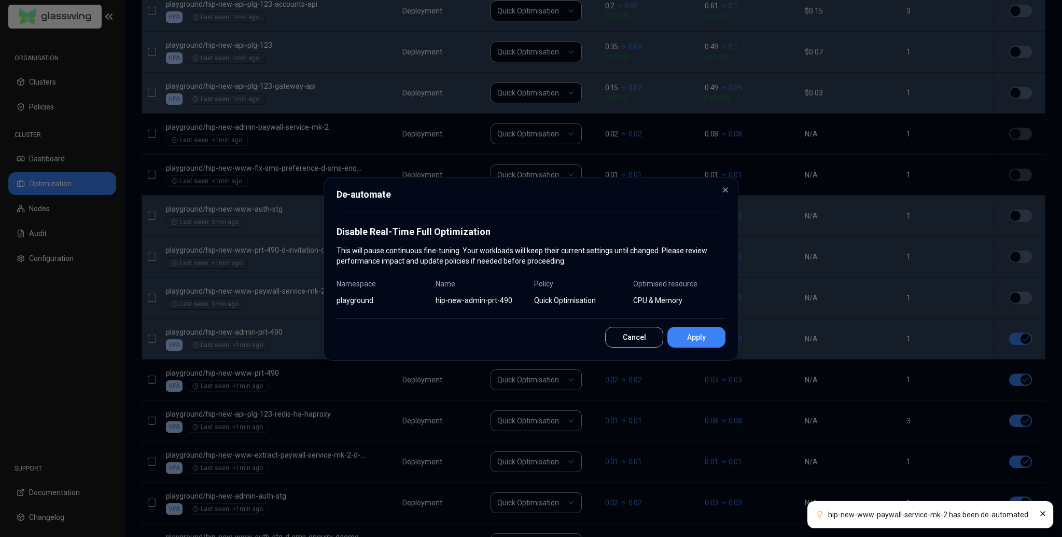
click at [701, 336] on button "Apply" at bounding box center [696, 337] width 58 height 21
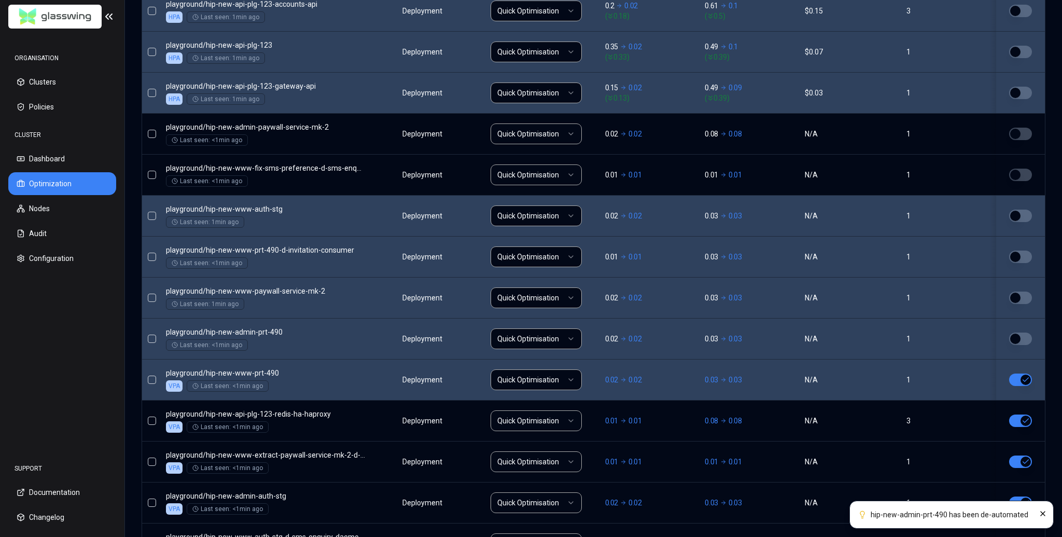
click at [1021, 377] on button "button" at bounding box center [1020, 379] width 23 height 12
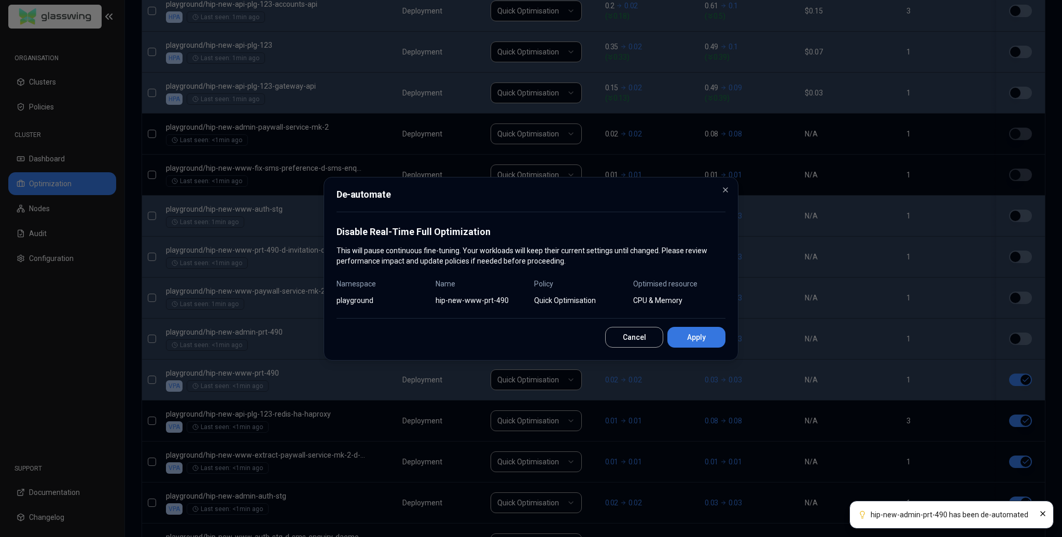
click at [720, 340] on button "Apply" at bounding box center [696, 337] width 58 height 21
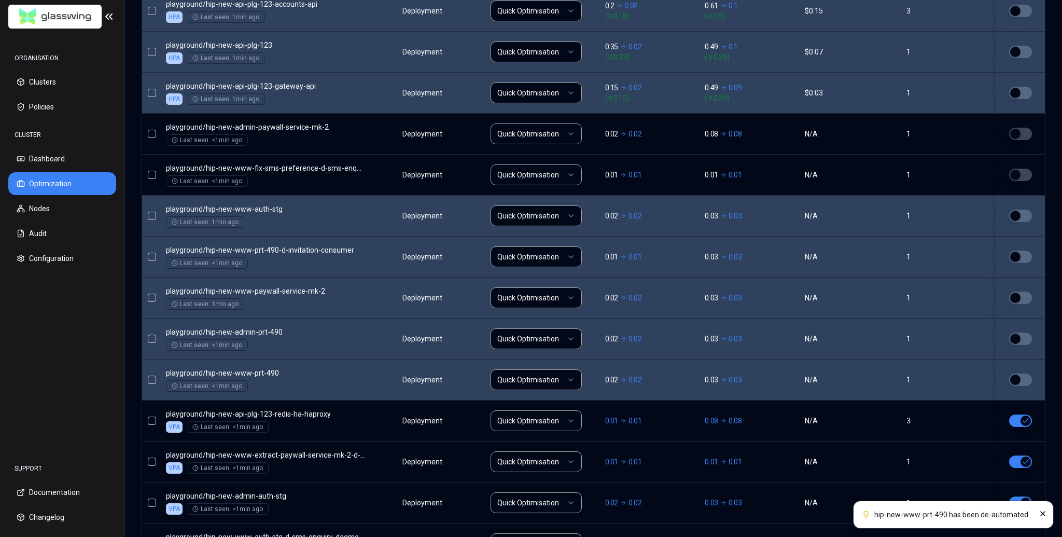
scroll to position [531, 0]
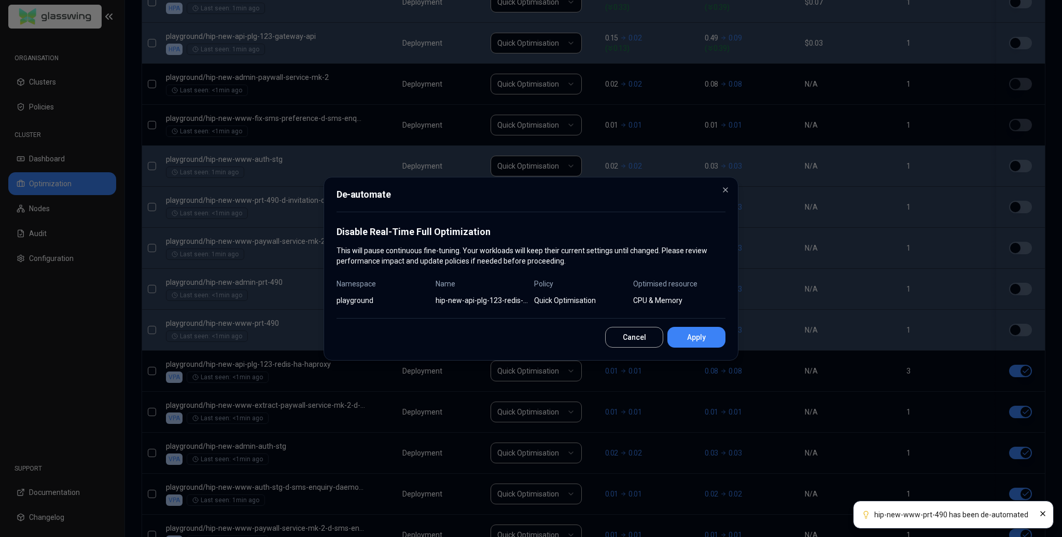
click at [684, 346] on button "Apply" at bounding box center [696, 337] width 58 height 21
click at [694, 339] on button "Apply" at bounding box center [696, 337] width 58 height 21
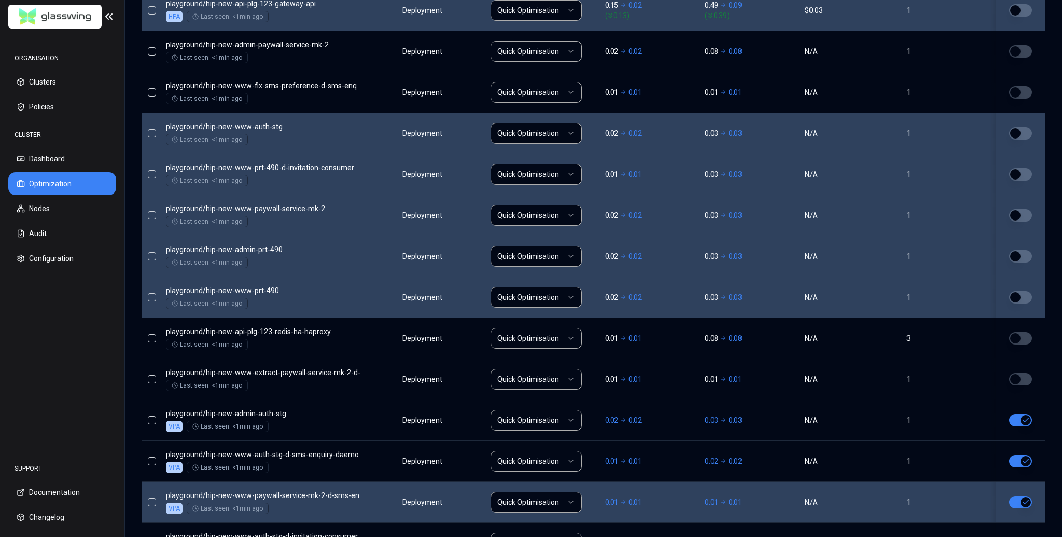
scroll to position [581, 0]
